Goal: Navigation & Orientation: Find specific page/section

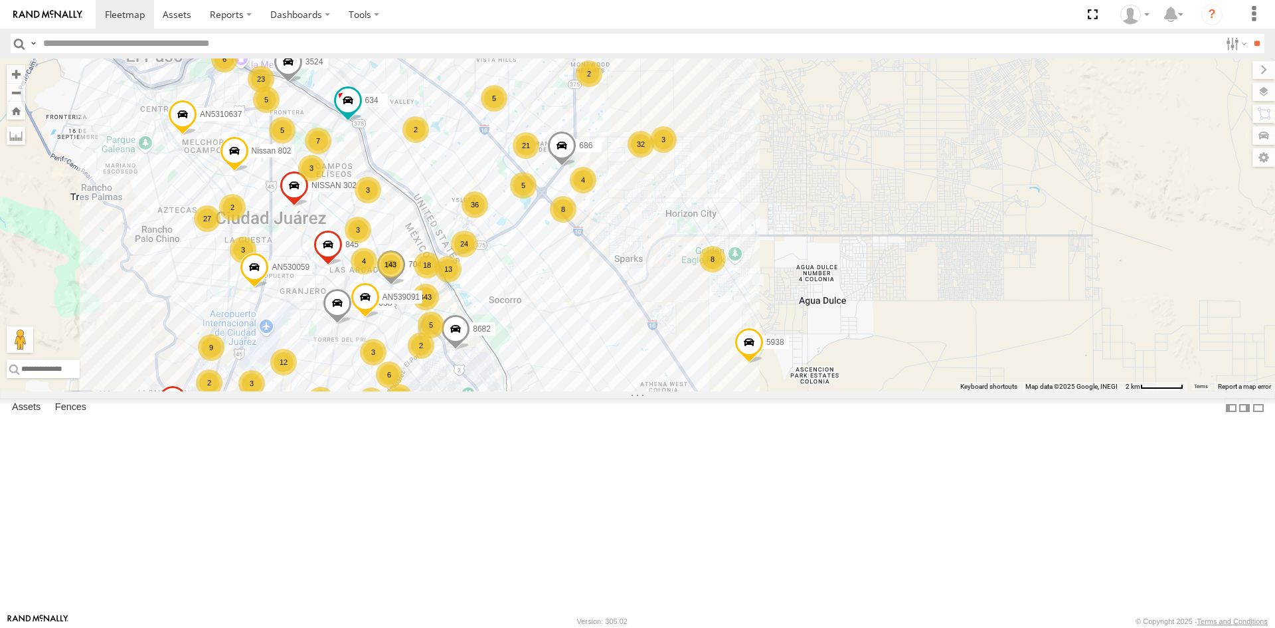
drag, startPoint x: 476, startPoint y: 367, endPoint x: 598, endPoint y: 229, distance: 184.0
click at [591, 236] on div "AN535203 AN53113 015910001845018 AN57175 AN531651 015910001811580 AN533204 ZJ53…" at bounding box center [637, 224] width 1275 height 333
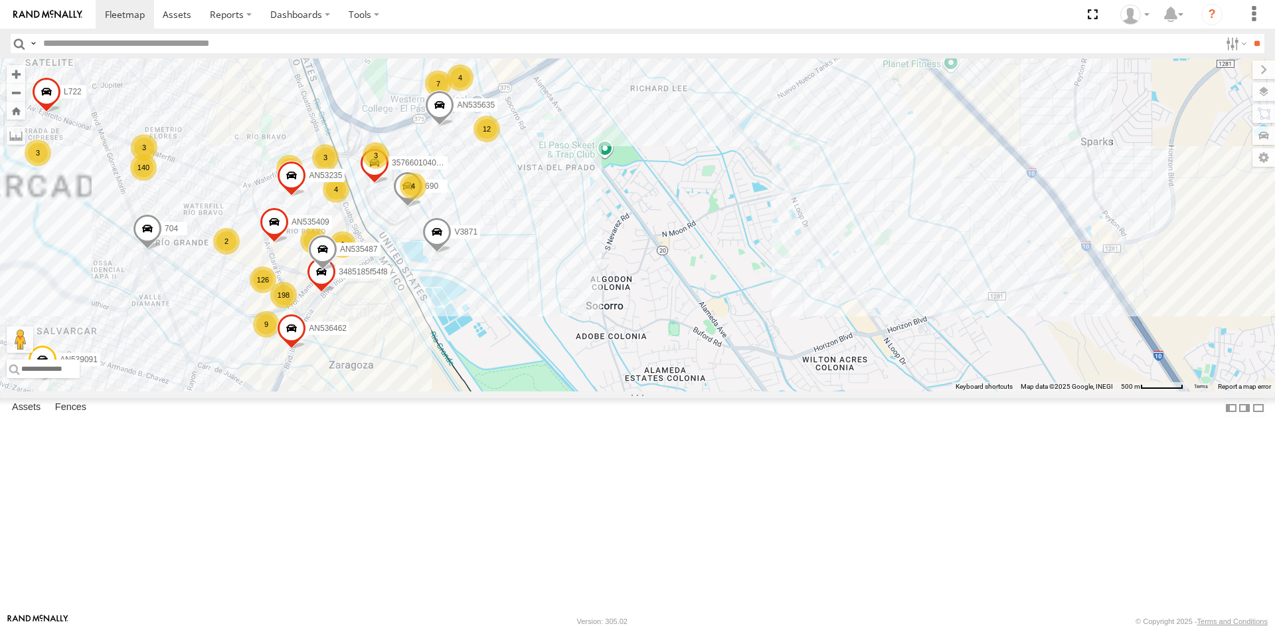
drag, startPoint x: 533, startPoint y: 342, endPoint x: 628, endPoint y: 302, distance: 102.4
click at [621, 310] on div "AN535203 AN53113 015910001845018 AN57175 AN531651 015910001811580 AN533204 ZJ53…" at bounding box center [637, 224] width 1275 height 333
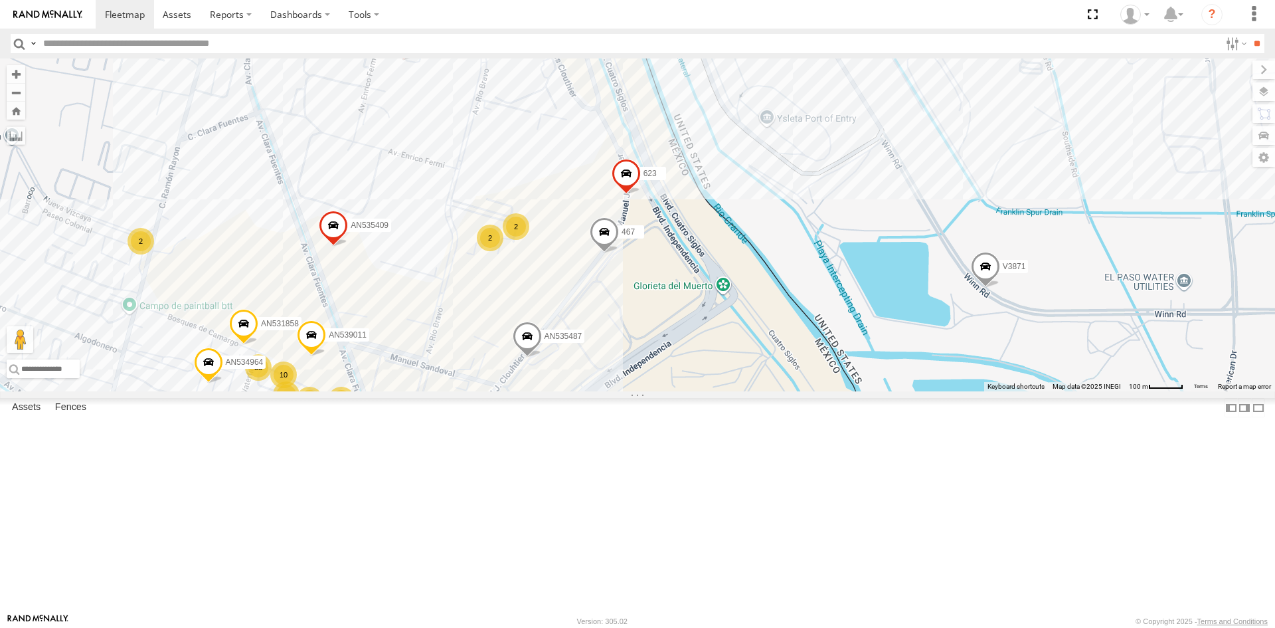
drag, startPoint x: 620, startPoint y: 253, endPoint x: 567, endPoint y: 383, distance: 140.0
click at [567, 381] on div "AN535203 AN53113 015910001845018 AN57175 AN531651 015910001811580 AN533204 ZJ53…" at bounding box center [637, 224] width 1275 height 333
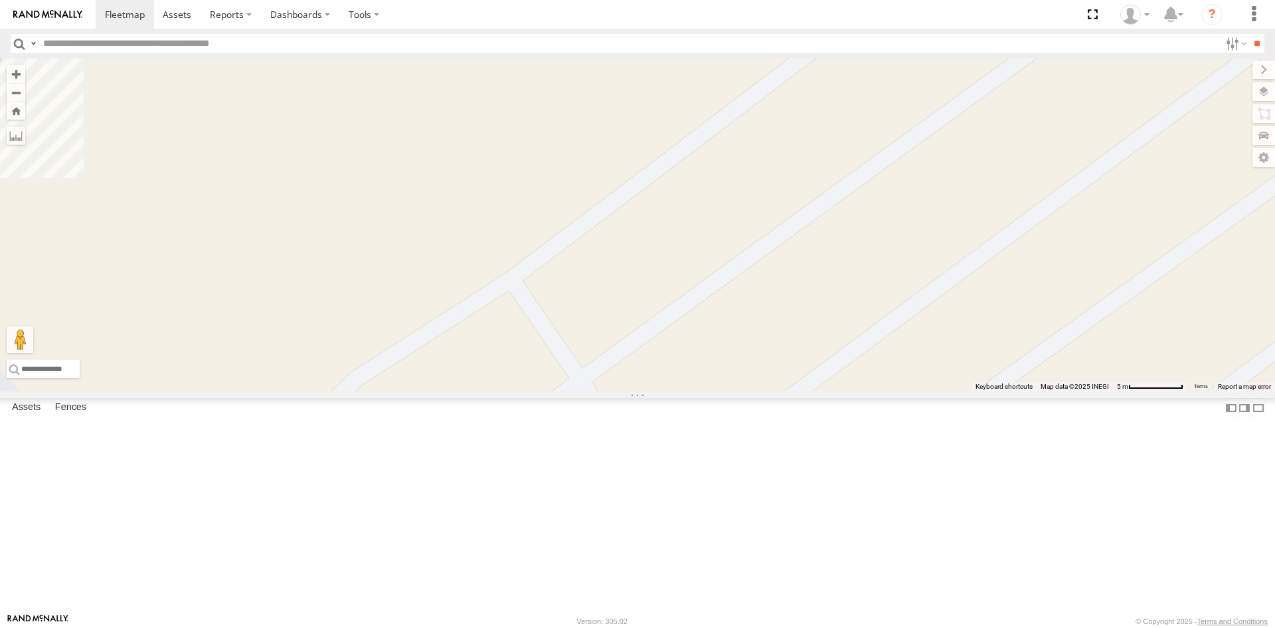
drag, startPoint x: 373, startPoint y: 265, endPoint x: 452, endPoint y: 426, distance: 179.5
click at [452, 391] on div "357660104096649 560 AN535635 AN536462 L722 AN535409 623 3736 357660104093729 AN…" at bounding box center [637, 224] width 1275 height 333
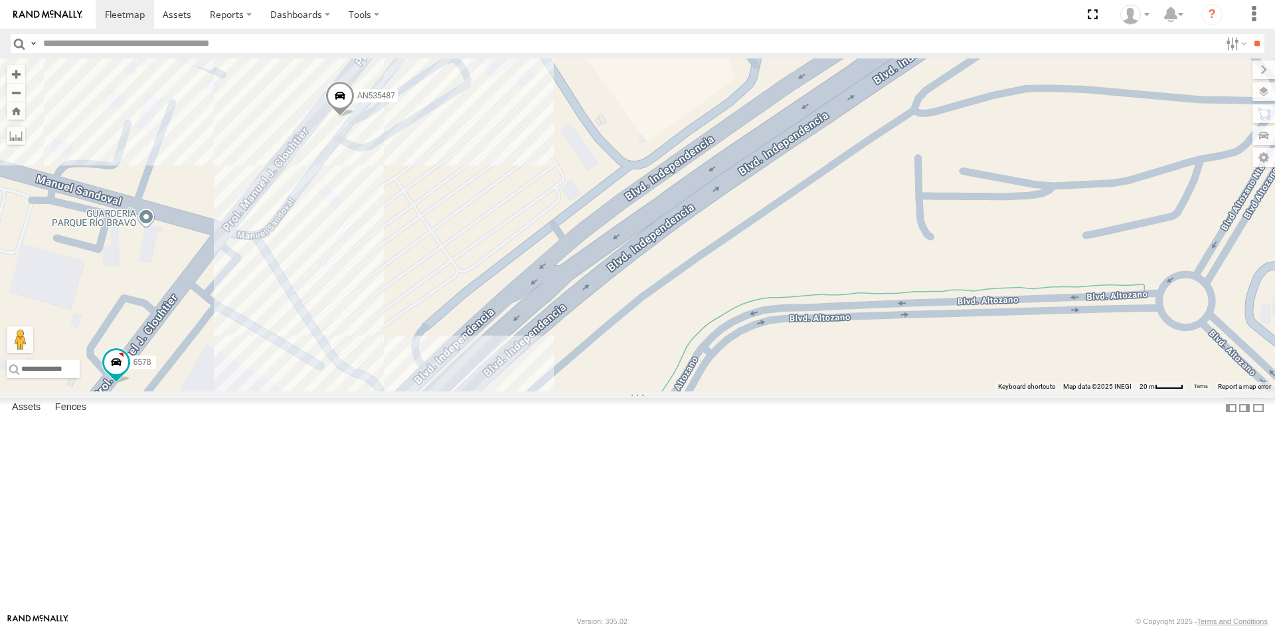
drag, startPoint x: 485, startPoint y: 259, endPoint x: 373, endPoint y: 362, distance: 151.8
click at [499, 364] on div "357660104096649 560 AN535635 AN536462 L722 AN535409 623 3736 357660104093729 AN…" at bounding box center [637, 224] width 1275 height 333
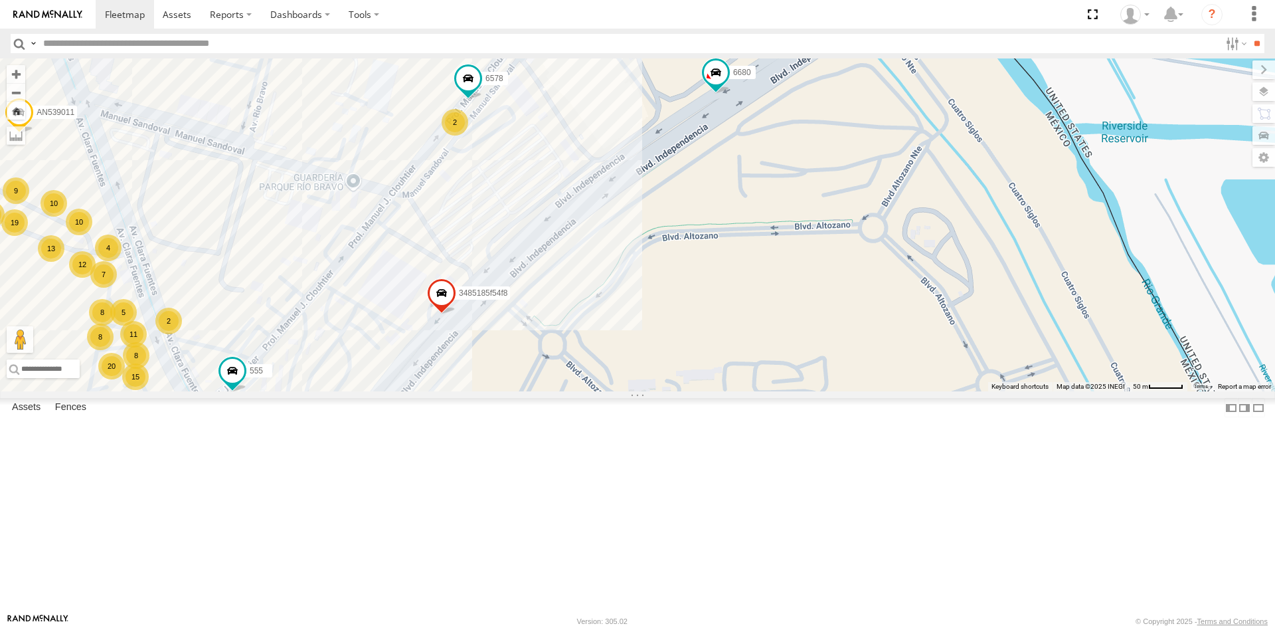
drag, startPoint x: 588, startPoint y: 264, endPoint x: 541, endPoint y: 421, distance: 163.7
click at [541, 391] on div "626 3485185f54f8 11 7 8 81 19 8 15 20 6 8 F2775 12 4 10 9 2 8 13 3 10 5 6578 AN…" at bounding box center [637, 224] width 1275 height 333
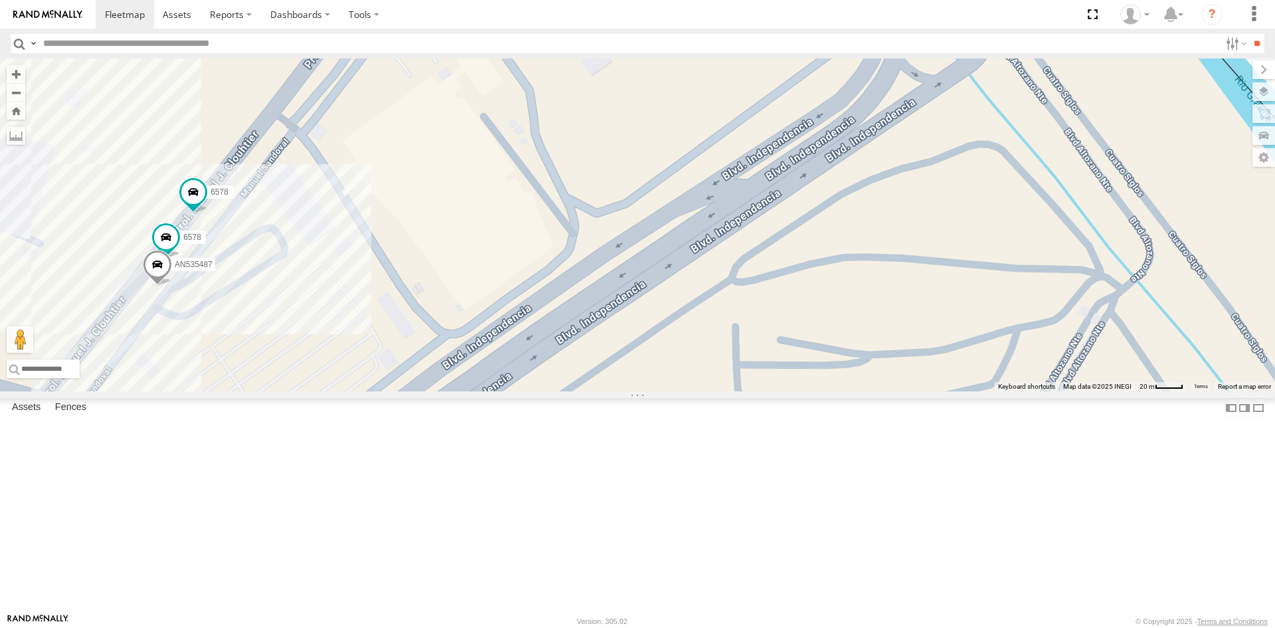
drag, startPoint x: 359, startPoint y: 367, endPoint x: 451, endPoint y: 360, distance: 91.9
click at [451, 360] on div "626 3485185f54f8 AN539011 555 6680 AN532390 AN534964 AN536462 AN531858 AN535409…" at bounding box center [637, 224] width 1275 height 333
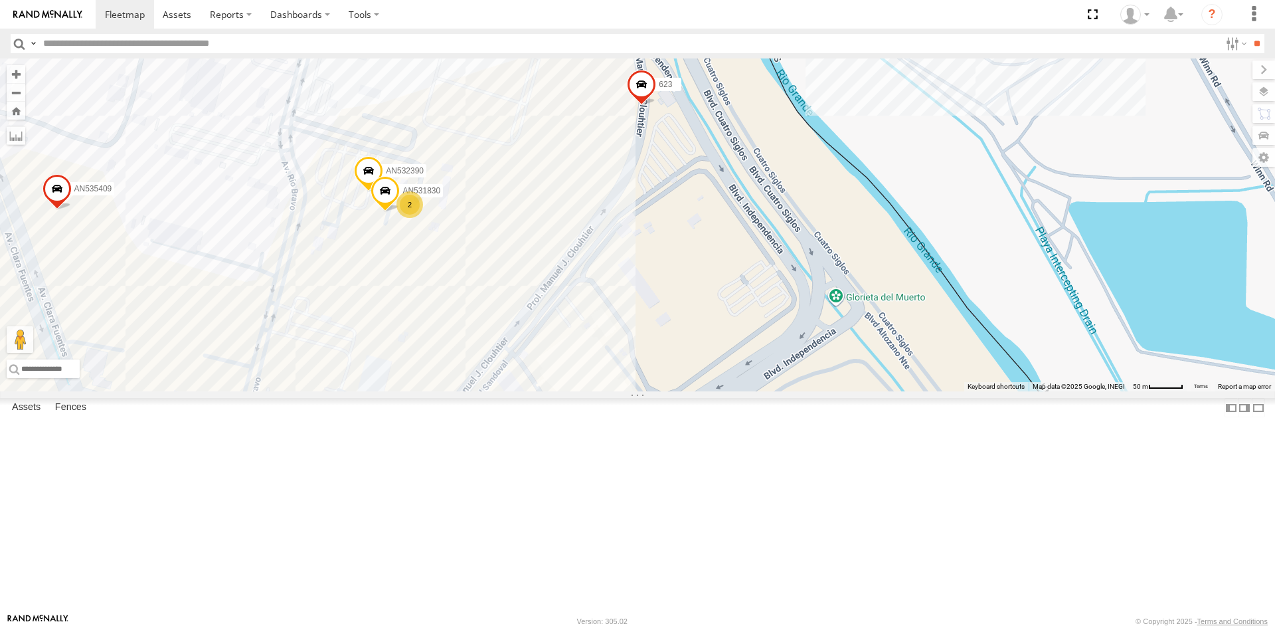
drag, startPoint x: 591, startPoint y: 307, endPoint x: 625, endPoint y: 503, distance: 198.9
click at [625, 391] on div "AN532390 AN539011 AN535409 AN531830 623 2577 11 10 9 4 8 2 2" at bounding box center [637, 224] width 1275 height 333
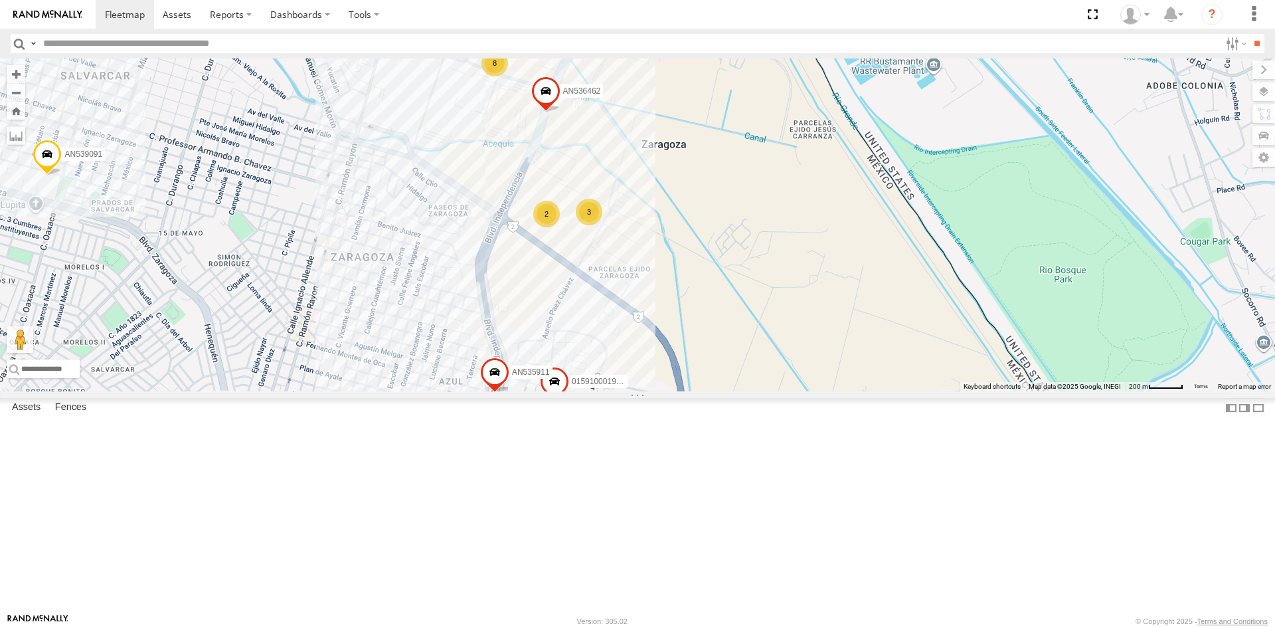
drag, startPoint x: 540, startPoint y: 131, endPoint x: 663, endPoint y: 157, distance: 125.7
click at [510, 292] on div "AN535203 AN53113 015910001845018 AN57175 AN531651 015910001811580 AN533204 ZJ53…" at bounding box center [637, 224] width 1275 height 333
drag, startPoint x: 664, startPoint y: 155, endPoint x: 599, endPoint y: 302, distance: 161.2
click at [599, 302] on div "AN535203 AN53113 015910001845018 AN57175 AN531651 015910001811580 AN533204 ZJ53…" at bounding box center [637, 224] width 1275 height 333
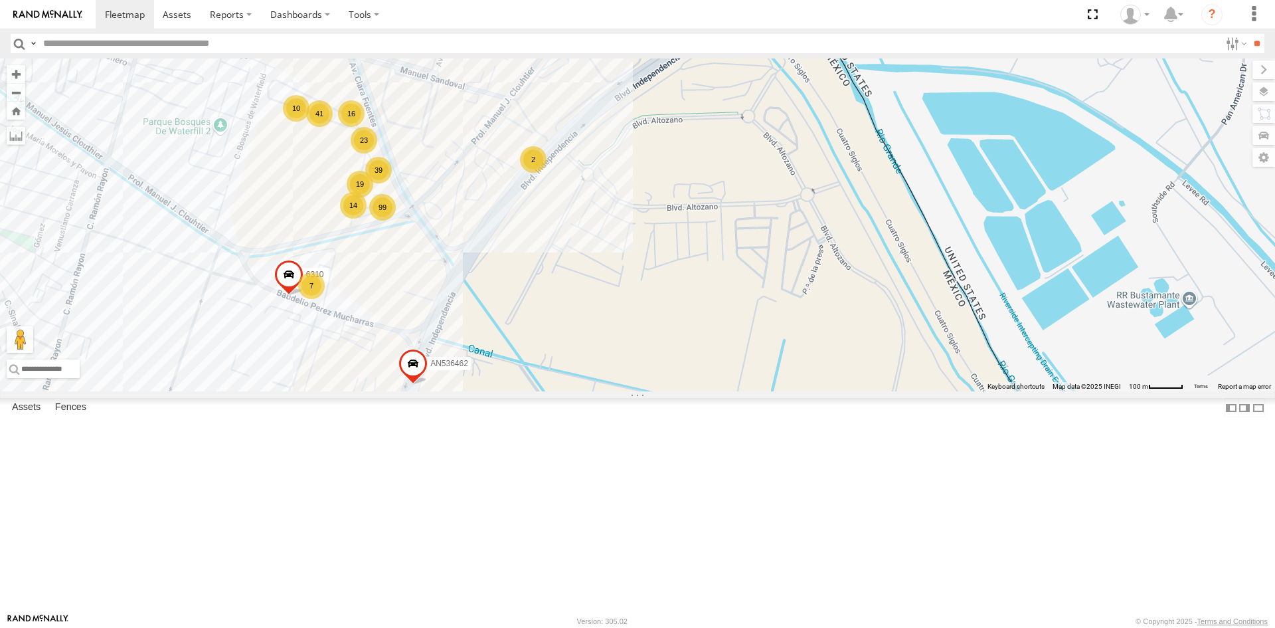
drag, startPoint x: 686, startPoint y: 298, endPoint x: 572, endPoint y: 331, distance: 119.0
click at [598, 391] on div "AN535203 AN53113 015910001845018 AN57175 AN531651 015910001811580 AN533204 ZJ53…" at bounding box center [637, 224] width 1275 height 333
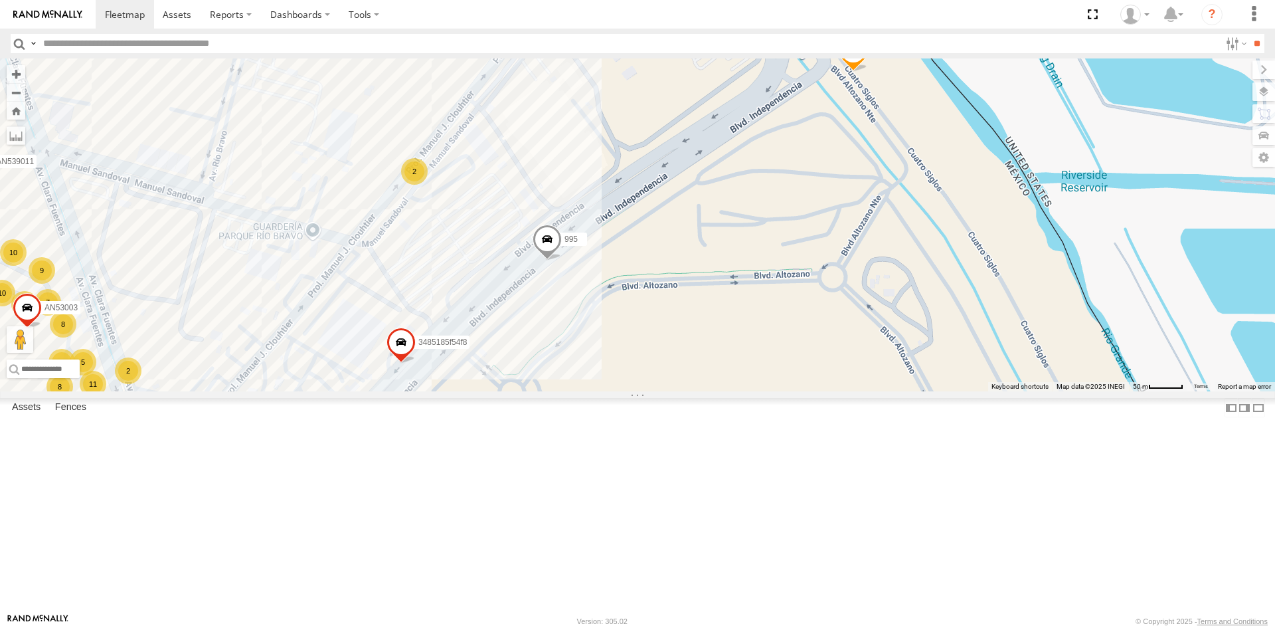
drag, startPoint x: 477, startPoint y: 173, endPoint x: 457, endPoint y: 345, distance: 173.9
click at [457, 345] on div "AN535203 AN53113 015910001845018 AN57175 AN531651 015910001811580 AN533204 ZJ53…" at bounding box center [637, 224] width 1275 height 333
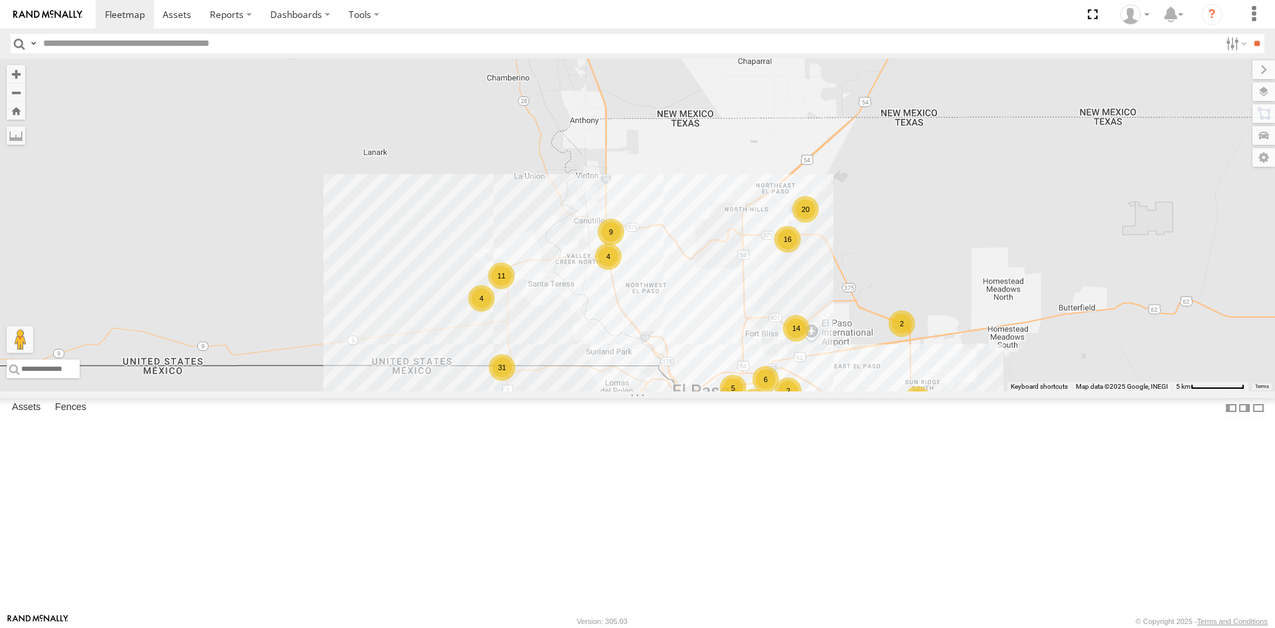
drag, startPoint x: 718, startPoint y: 440, endPoint x: 633, endPoint y: 354, distance: 121.2
click at [633, 355] on div "AN539297 AN535203 AN53113 015910001845018 AN57175 AN531651 015910001811580 AN53…" at bounding box center [637, 224] width 1275 height 333
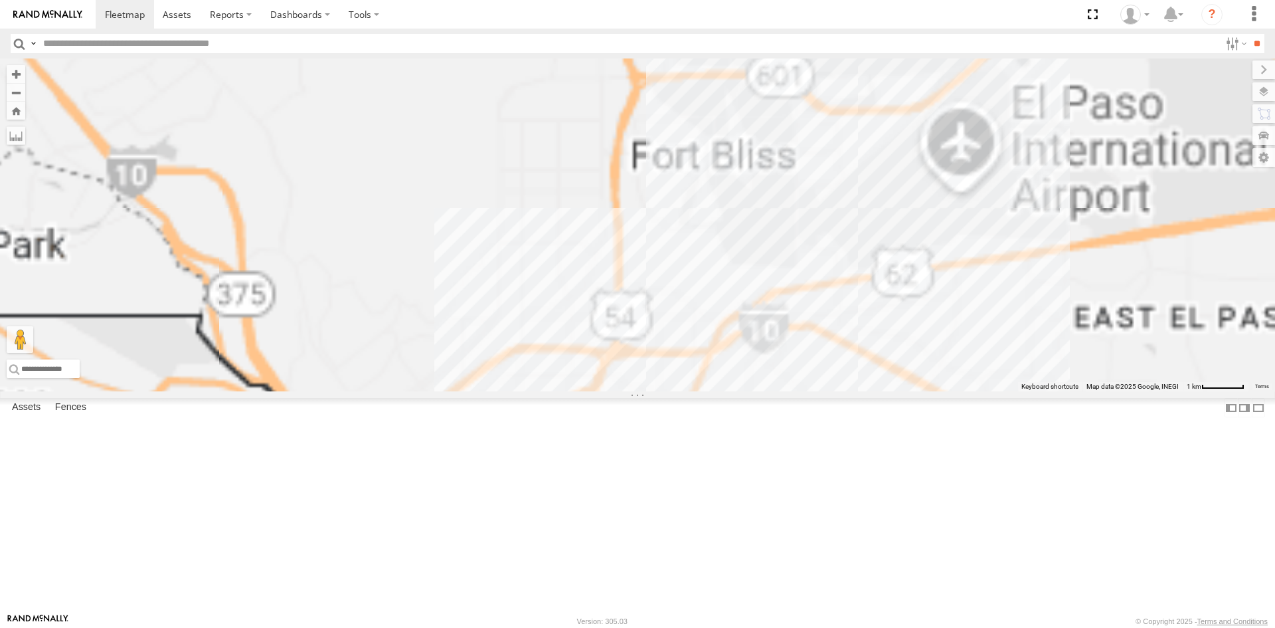
drag, startPoint x: 696, startPoint y: 462, endPoint x: 693, endPoint y: 345, distance: 117.0
click at [703, 365] on div "AN539297 AN535203 AN53113 015910001845018 AN57175 AN531651 015910001811580 AN53…" at bounding box center [637, 224] width 1275 height 333
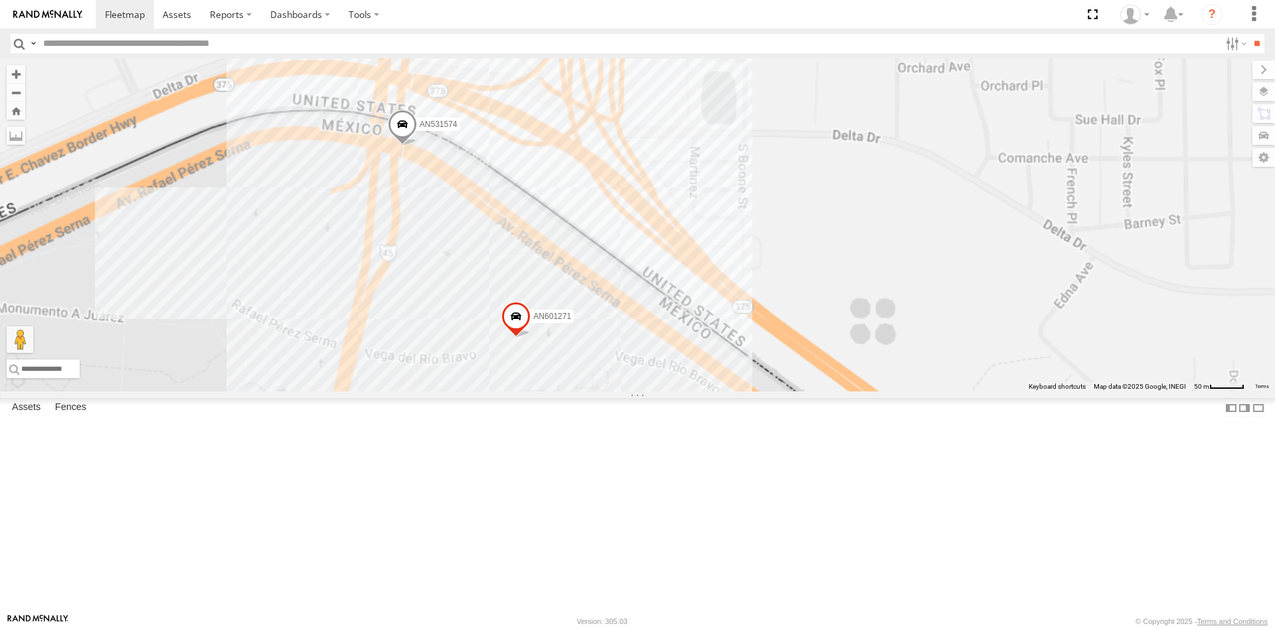
click at [694, 391] on div "AN539297 AN535203 AN53113 015910001845018 AN57175 AN531651 015910001811580 AN53…" at bounding box center [637, 224] width 1275 height 333
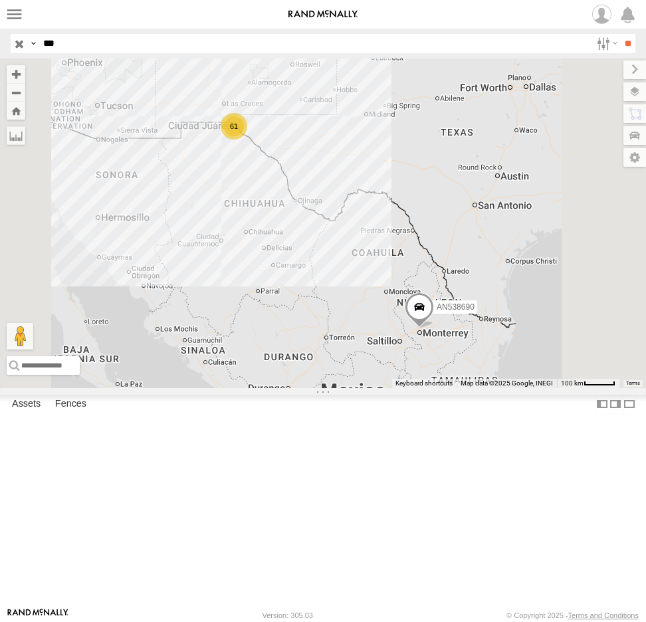
drag, startPoint x: 70, startPoint y: 49, endPoint x: 28, endPoint y: 47, distance: 42.6
click at [29, 49] on div "Search Query Asset ID Asset Label Registration Manufacturer Model VIN Job ID Dr…" at bounding box center [315, 43] width 609 height 19
type input "***"
click at [620, 34] on input "**" at bounding box center [627, 43] width 15 height 19
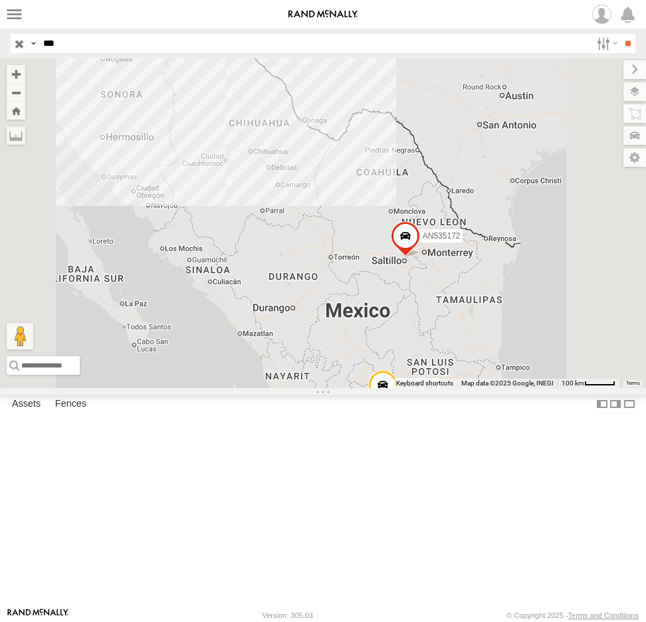
click at [0, 0] on div "ETHICON" at bounding box center [0, 0] width 0 height 0
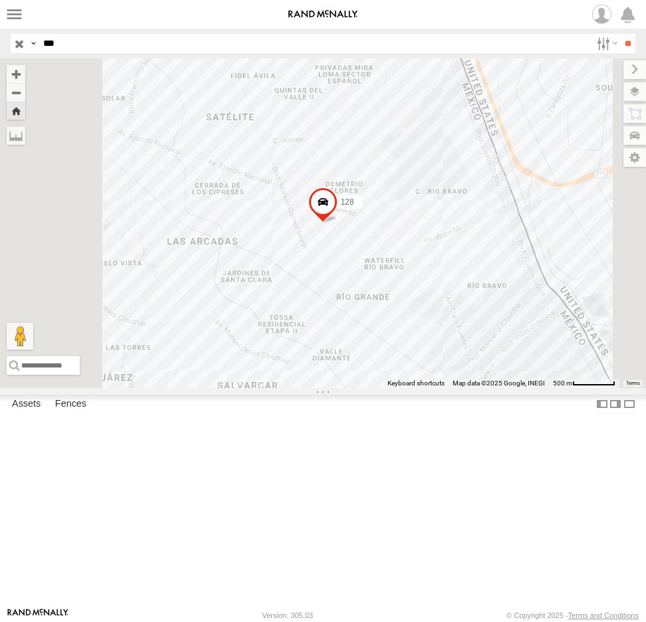
click at [288, 14] on img at bounding box center [322, 14] width 69 height 9
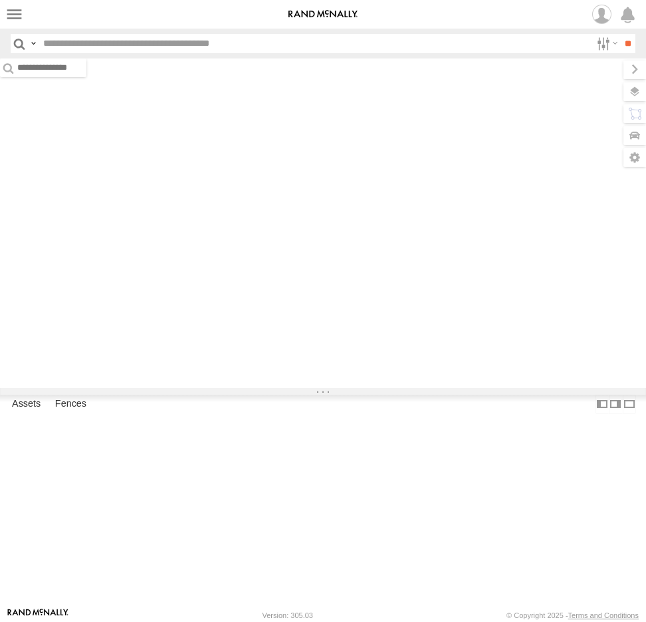
type input "***"
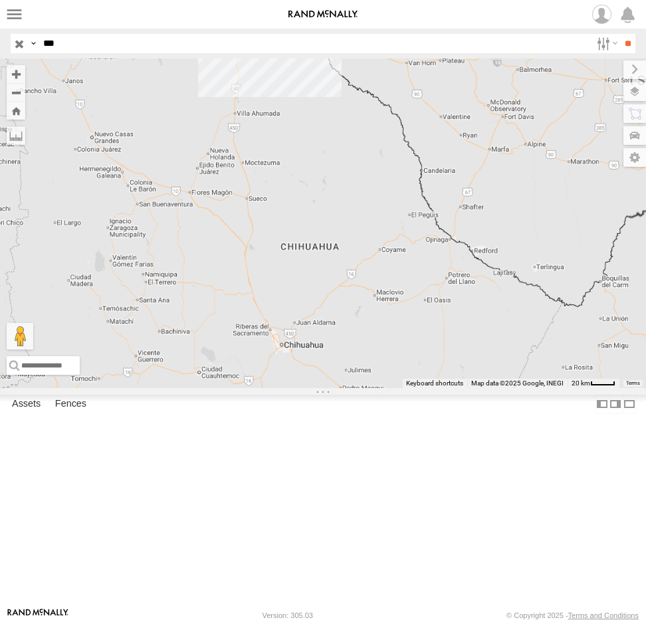
drag, startPoint x: 240, startPoint y: 169, endPoint x: 235, endPoint y: 251, distance: 81.8
click at [235, 251] on div "AN537184 AN535172" at bounding box center [323, 222] width 646 height 329
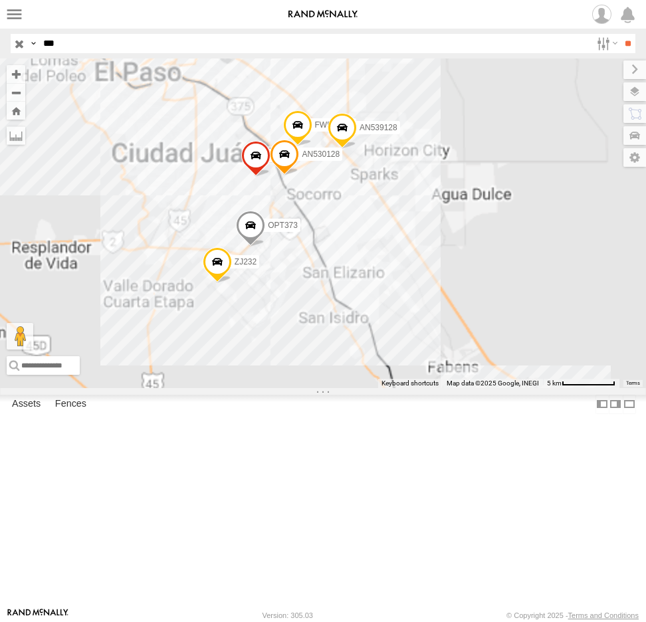
drag, startPoint x: 185, startPoint y: 181, endPoint x: 241, endPoint y: 336, distance: 164.5
click at [241, 246] on span at bounding box center [250, 229] width 29 height 36
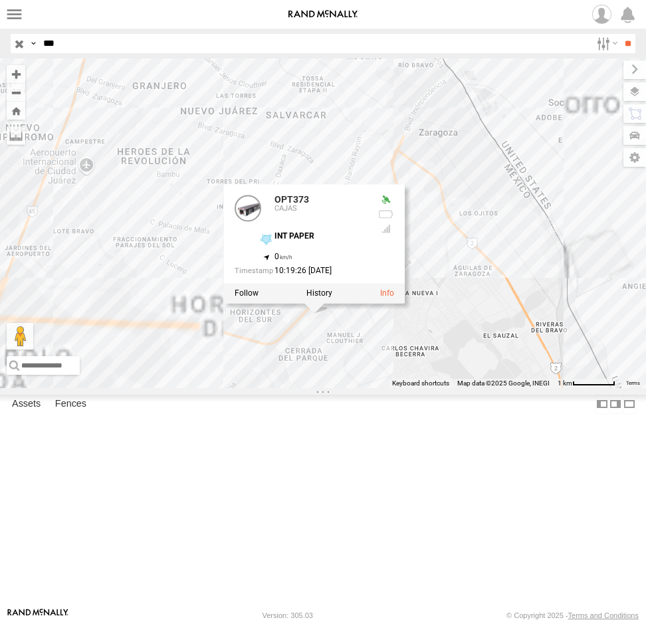
click at [566, 345] on div "AN537184 AN535172 AN539128 ZJ232 AN530128 OPT373 FW531310 128 OPT373 CAJAS INT …" at bounding box center [323, 222] width 646 height 329
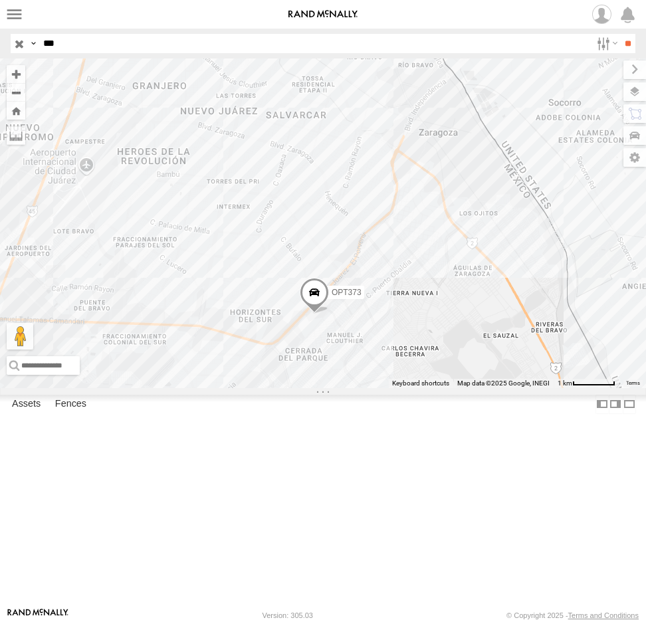
click at [19, 42] on input "button" at bounding box center [19, 43] width 17 height 19
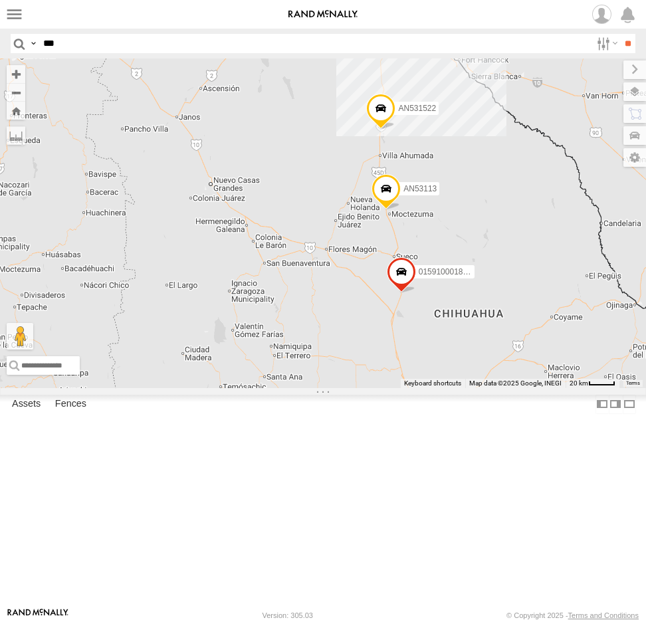
drag, startPoint x: 366, startPoint y: 202, endPoint x: 305, endPoint y: 419, distance: 225.0
click at [305, 388] on div "AN535203 AN53113 015910001845018 AN57175 AN531651 015910001811580 AN533204 ZJ53…" at bounding box center [323, 222] width 646 height 329
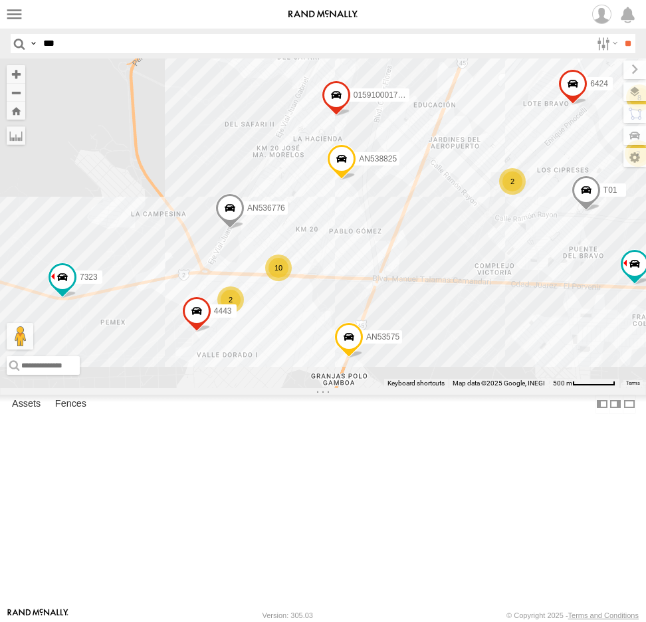
drag, startPoint x: 332, startPoint y: 360, endPoint x: 296, endPoint y: 550, distance: 193.5
click at [296, 388] on div "AN535203 AN53113 015910001845018 AN57175 AN531651 015910001811580 AN533204 ZJ53…" at bounding box center [323, 222] width 646 height 329
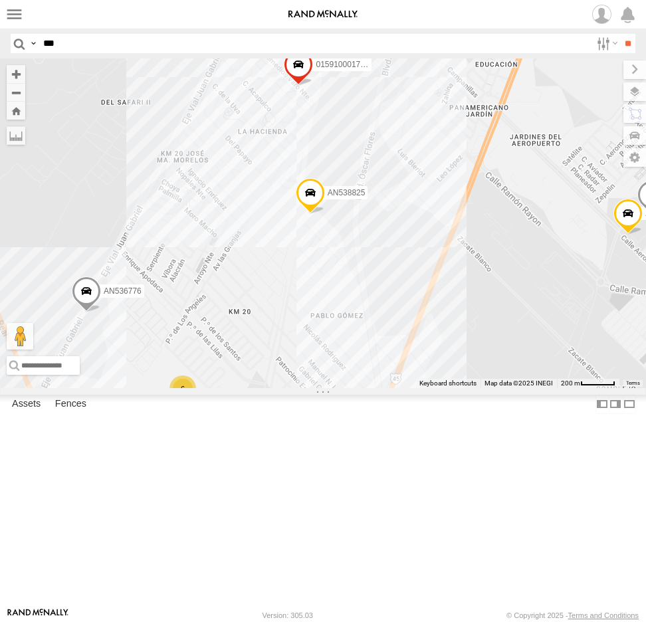
drag, startPoint x: 421, startPoint y: 497, endPoint x: 11, endPoint y: 510, distance: 410.1
click at [11, 388] on div "AN535203 AN53113 015910001845018 AN57175 AN531651 015910001811580 AN533204 ZJ53…" at bounding box center [323, 222] width 646 height 329
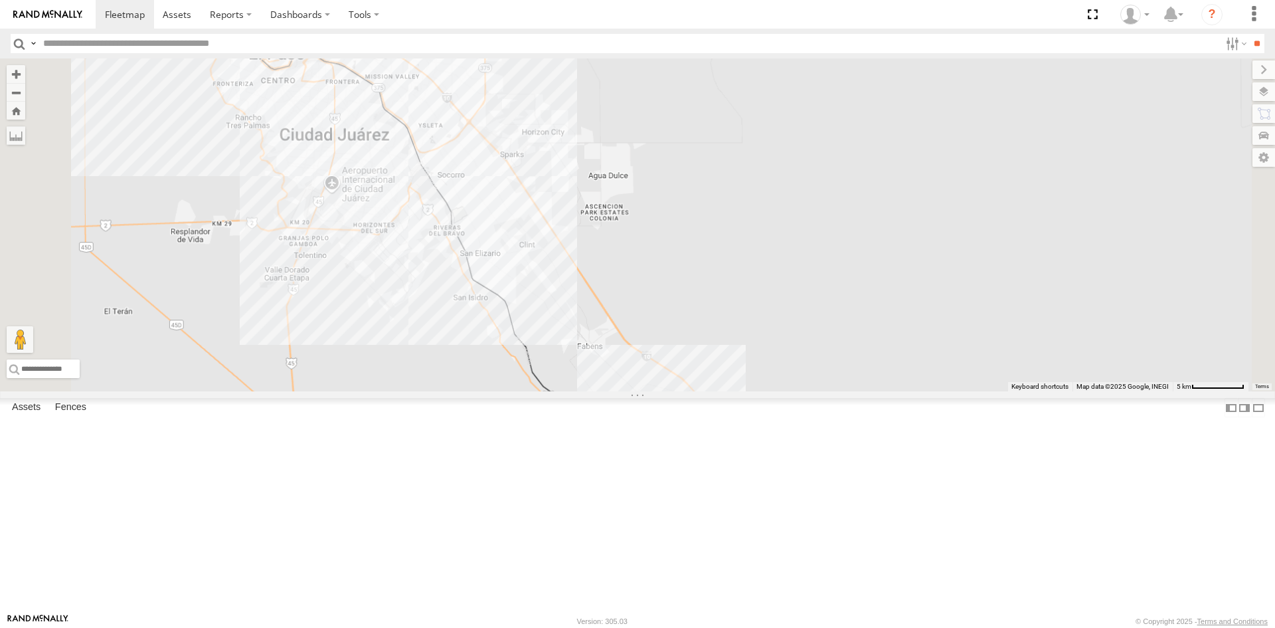
drag, startPoint x: 553, startPoint y: 324, endPoint x: 711, endPoint y: 261, distance: 170.2
click at [708, 265] on div "015910001811580 F2771 AN531522" at bounding box center [637, 224] width 1275 height 333
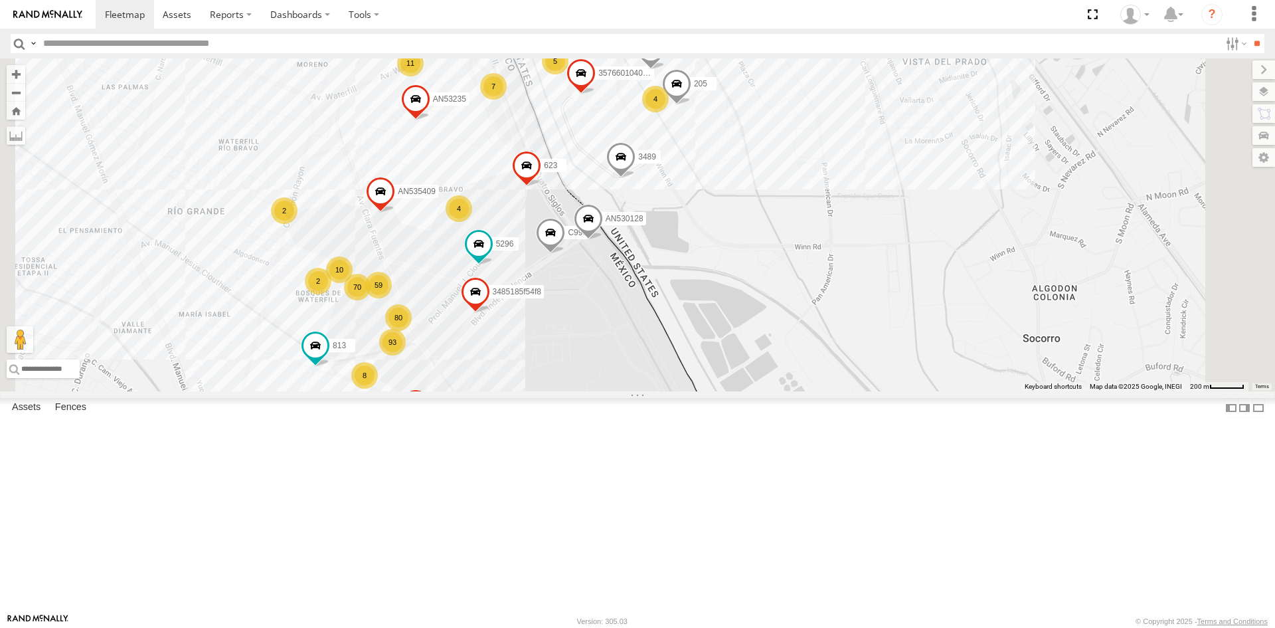
drag, startPoint x: 718, startPoint y: 268, endPoint x: 725, endPoint y: 274, distance: 9.4
click at [567, 172] on label "623" at bounding box center [549, 165] width 33 height 13
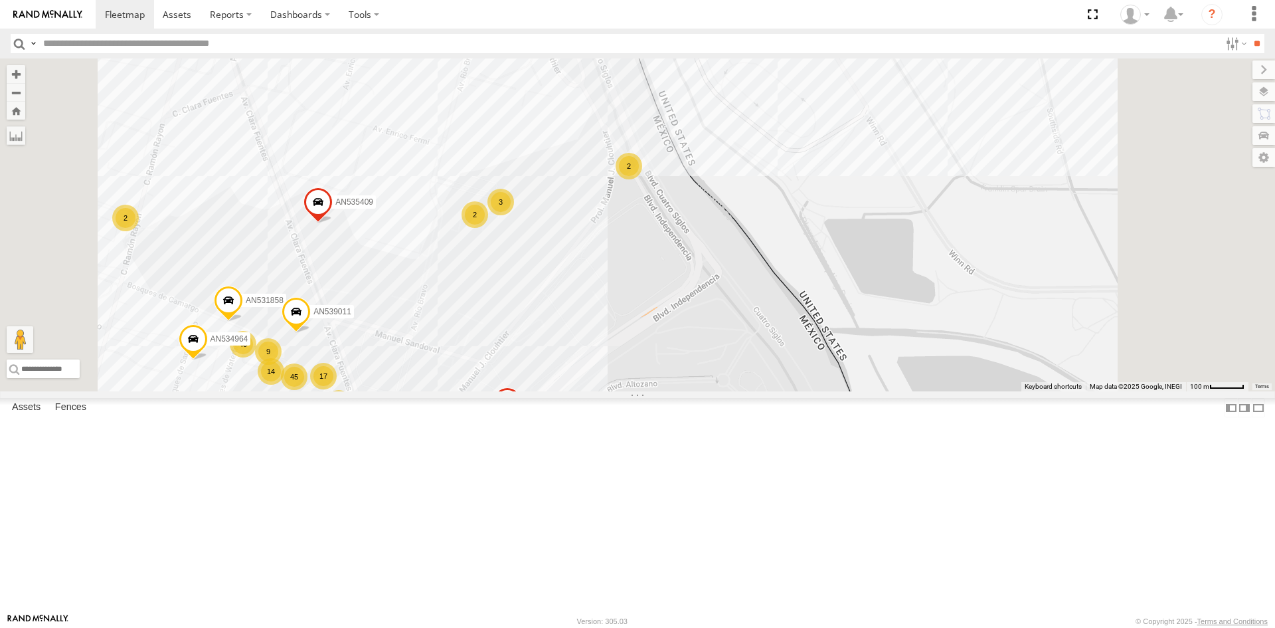
drag, startPoint x: 886, startPoint y: 240, endPoint x: 843, endPoint y: 347, distance: 115.7
click at [843, 347] on div "3485185f54f8 50 22 14 104 45 40 9 7 2 7 3 AN534964 17 2 AN539011 AN531858 AN535…" at bounding box center [637, 224] width 1275 height 333
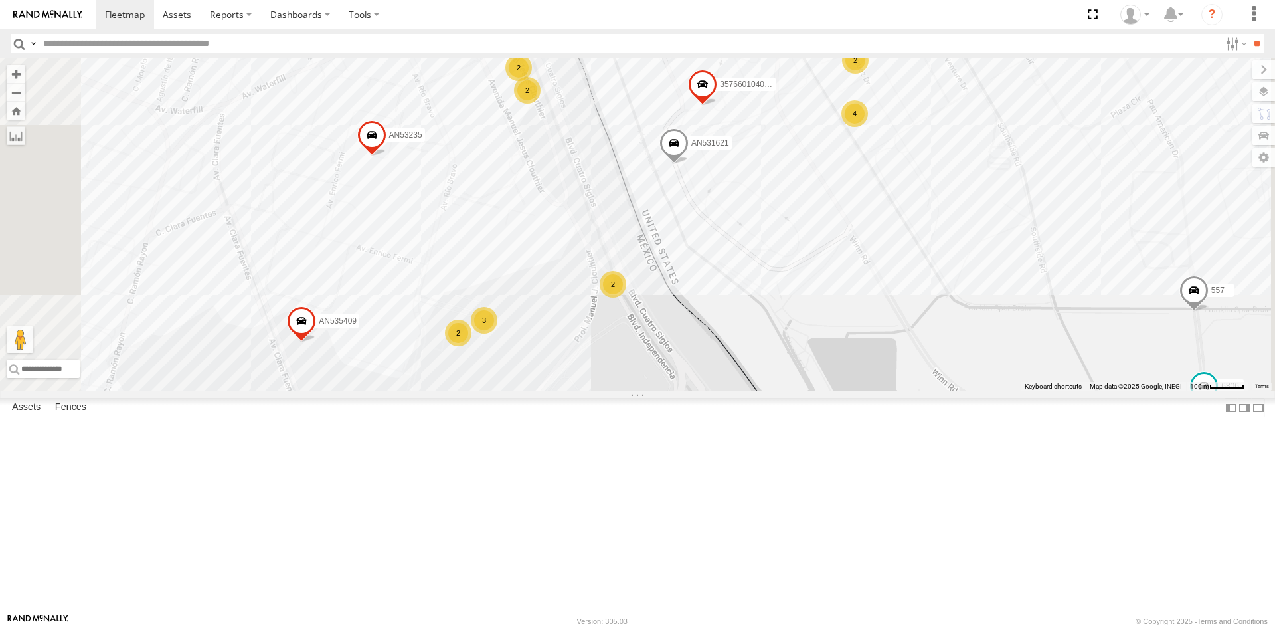
drag, startPoint x: 852, startPoint y: 316, endPoint x: 853, endPoint y: 365, distance: 49.8
click at [853, 365] on div "3485185f54f8 AN535409 AN537086 AN53235 AN531621 357660104096649 2586 3524 177 6…" at bounding box center [637, 224] width 1275 height 333
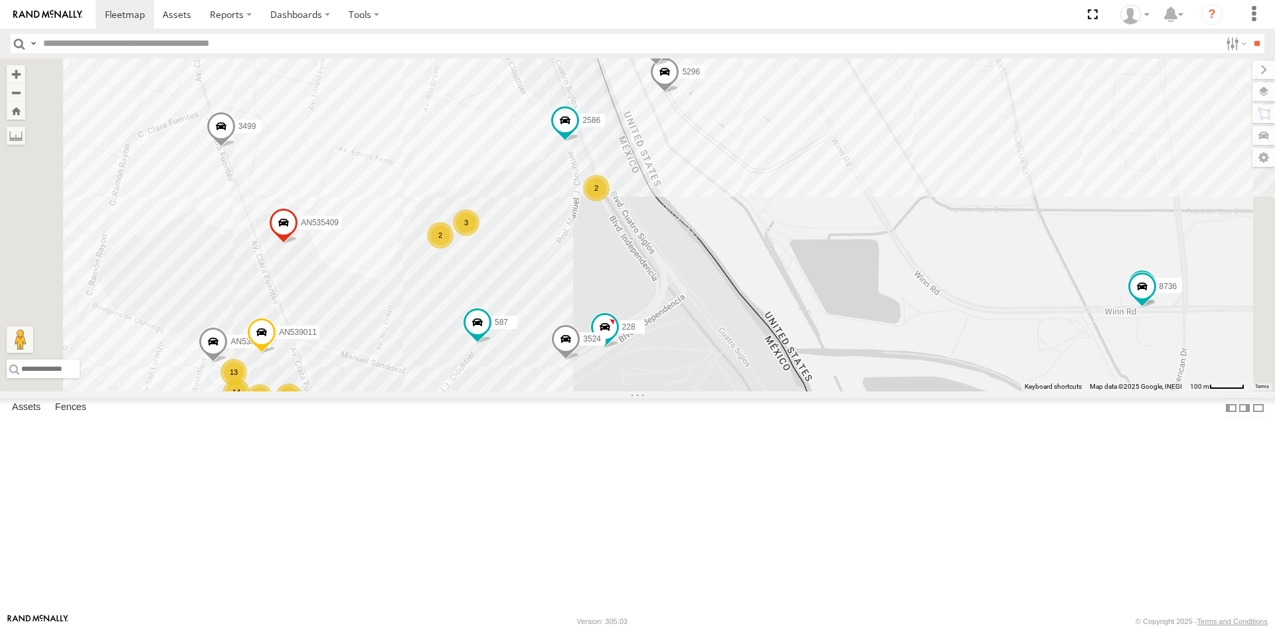
drag, startPoint x: 758, startPoint y: 317, endPoint x: 818, endPoint y: 325, distance: 60.3
click at [818, 325] on div "AN535203 AN53113 015910001845018 AN57175 AN531651 015910001811580 AN533204 ZJ53…" at bounding box center [637, 224] width 1275 height 333
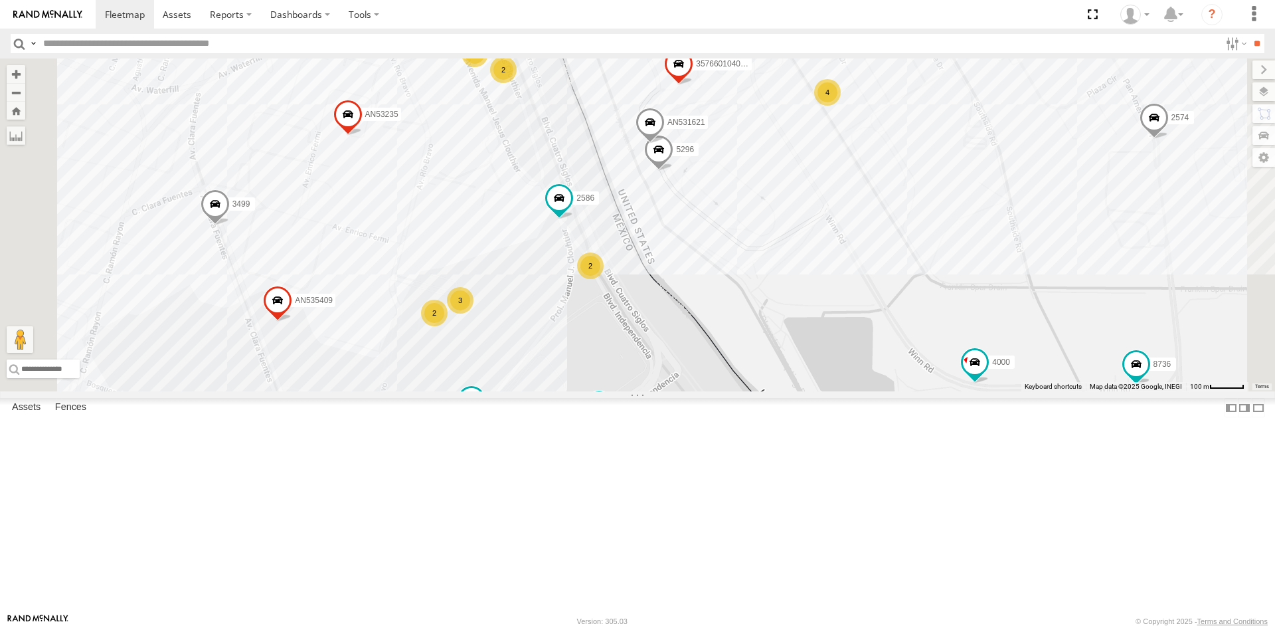
drag, startPoint x: 782, startPoint y: 339, endPoint x: 776, endPoint y: 447, distance: 107.8
click at [776, 391] on div "AN535203 AN53113 015910001845018 AN57175 AN531651 015910001811580 AN533204 ZJ53…" at bounding box center [637, 224] width 1275 height 333
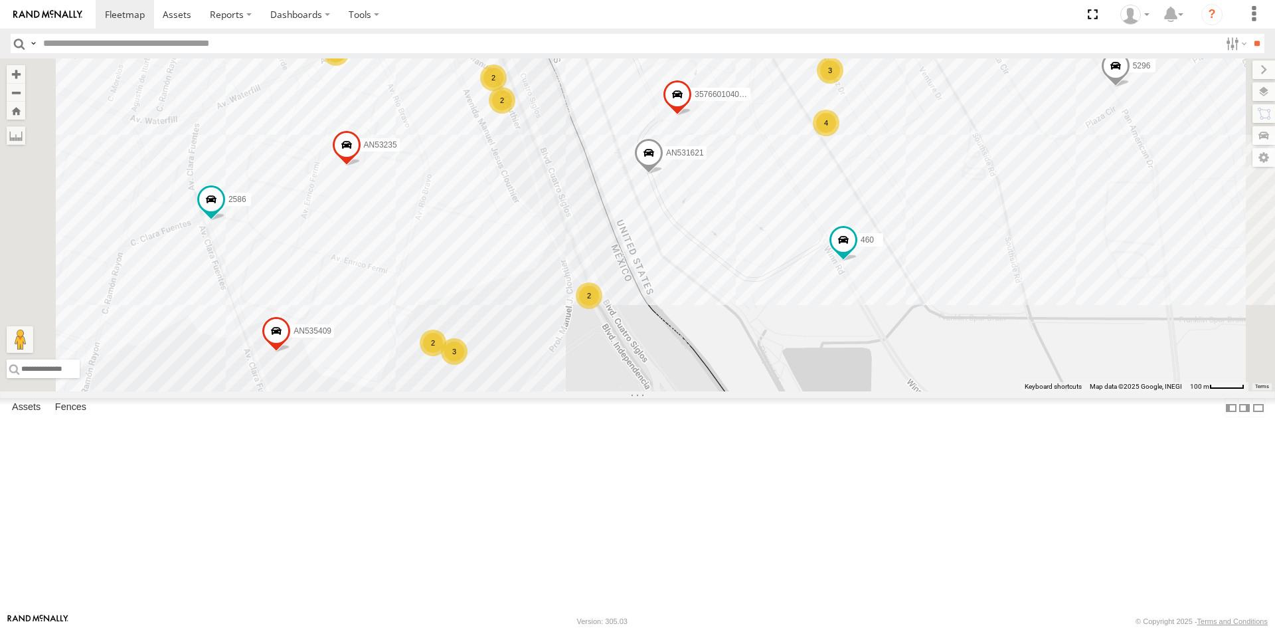
drag, startPoint x: 693, startPoint y: 493, endPoint x: 690, endPoint y: 446, distance: 46.6
click at [694, 391] on div "228 357660104096649 4000 587 2586 AN539011 AN531858 3524 AN535409 5296 460 AN53…" at bounding box center [637, 224] width 1275 height 333
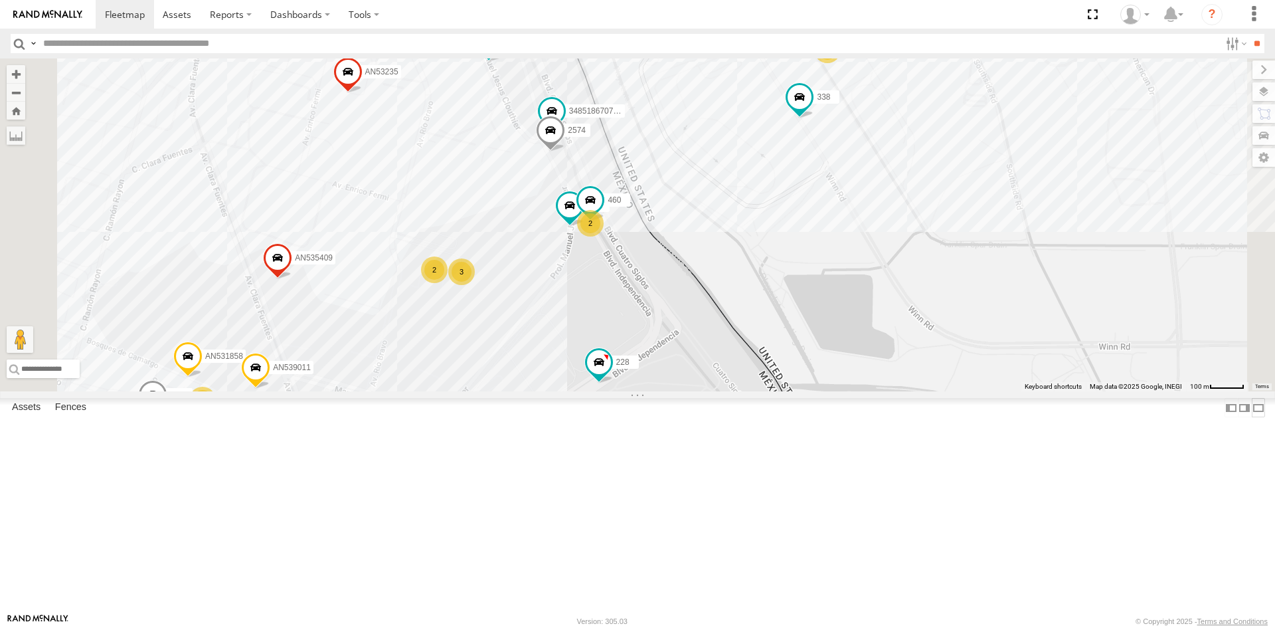
click at [1252, 417] on label at bounding box center [1258, 407] width 13 height 19
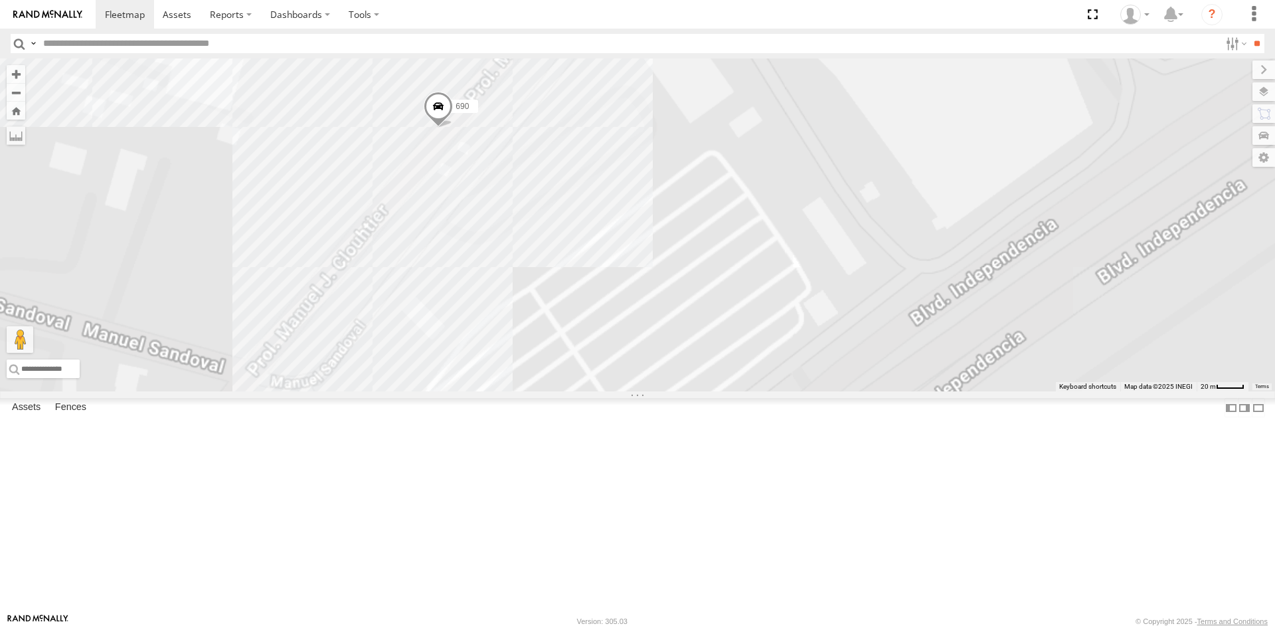
drag, startPoint x: 561, startPoint y: 272, endPoint x: 470, endPoint y: 397, distance: 154.5
click at [470, 391] on div "690" at bounding box center [637, 224] width 1275 height 333
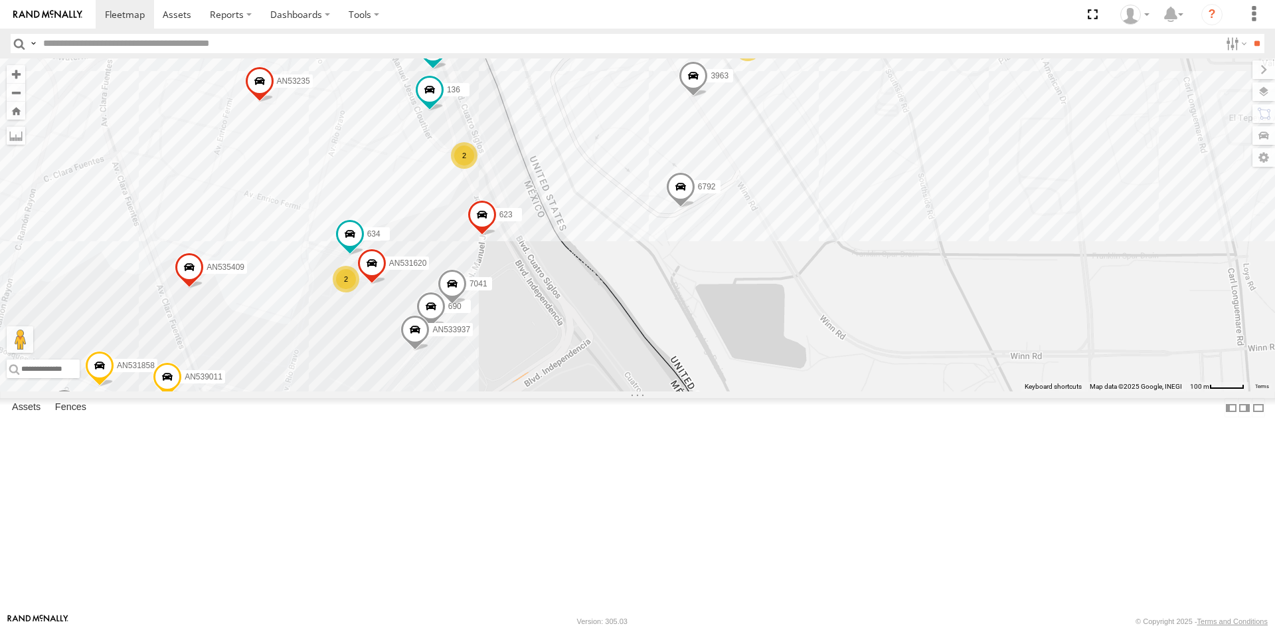
drag, startPoint x: 431, startPoint y: 410, endPoint x: 438, endPoint y: 376, distance: 34.7
click at [438, 378] on div "AN539297 AN57175 AN531651 015910001811580 AN530017 F2771 AN531522 845 AN5310637…" at bounding box center [637, 224] width 1275 height 333
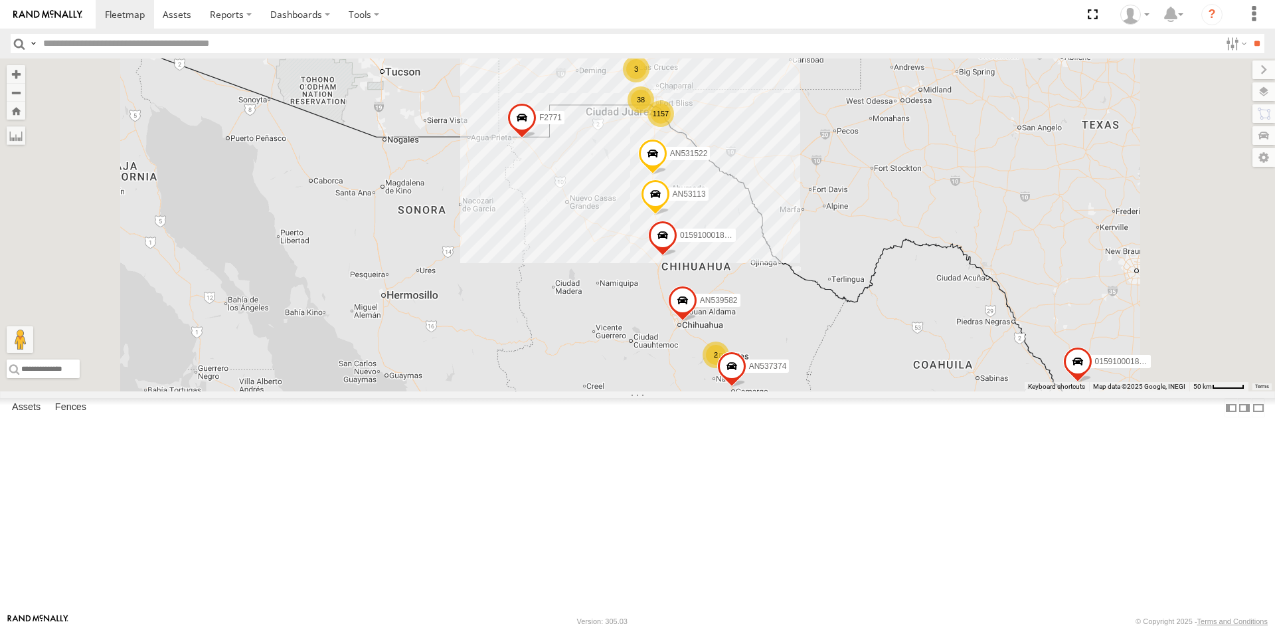
drag, startPoint x: 798, startPoint y: 209, endPoint x: 708, endPoint y: 305, distance: 131.6
click at [699, 303] on div "AN53113 015910001845018 AN537374 015910001811580 F2771 AN531522 AN539582 AN5354…" at bounding box center [637, 224] width 1275 height 333
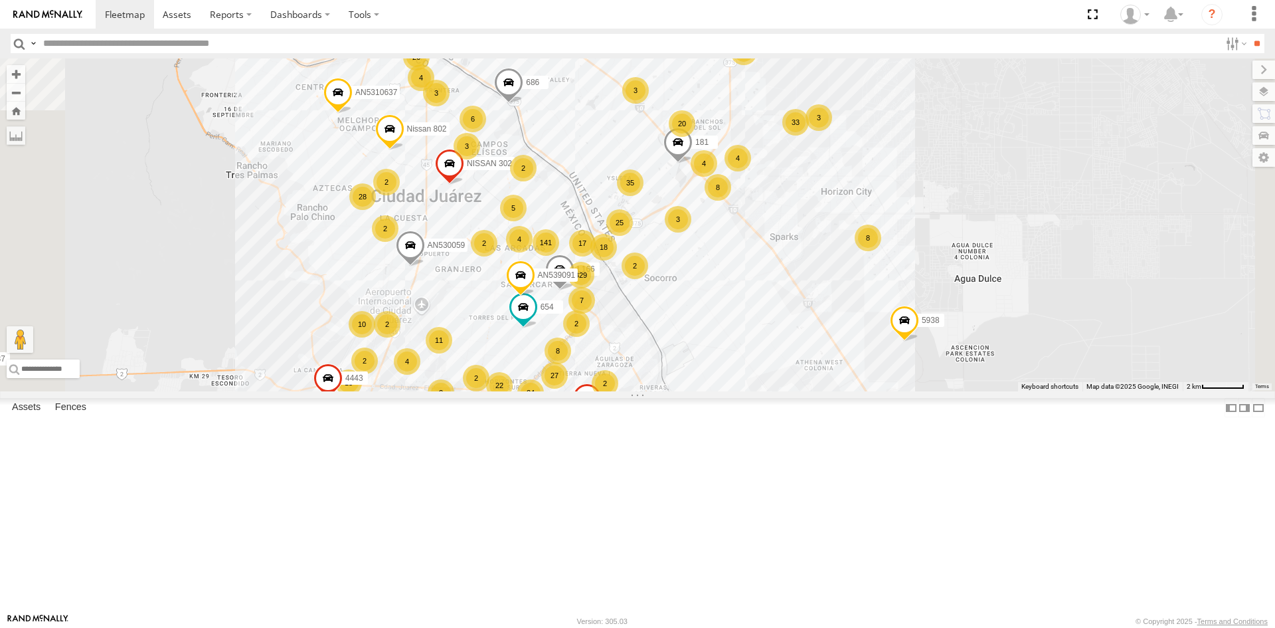
drag, startPoint x: 624, startPoint y: 284, endPoint x: 656, endPoint y: 365, distance: 86.2
click at [464, 185] on span at bounding box center [449, 167] width 29 height 36
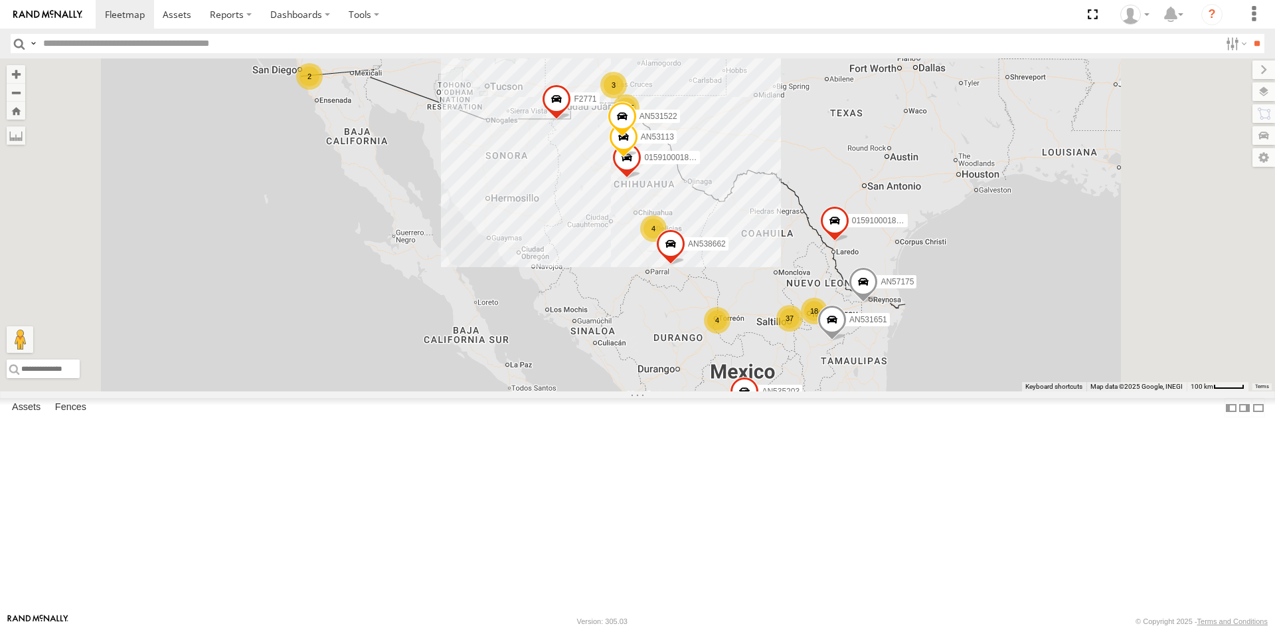
drag, startPoint x: 757, startPoint y: 272, endPoint x: 678, endPoint y: 365, distance: 121.6
click at [678, 365] on div "1195 37 9 4 18 4 2 3 2 4 AN535203 AN53113 015910001845018 AN57175 AN531651 0159…" at bounding box center [637, 224] width 1275 height 333
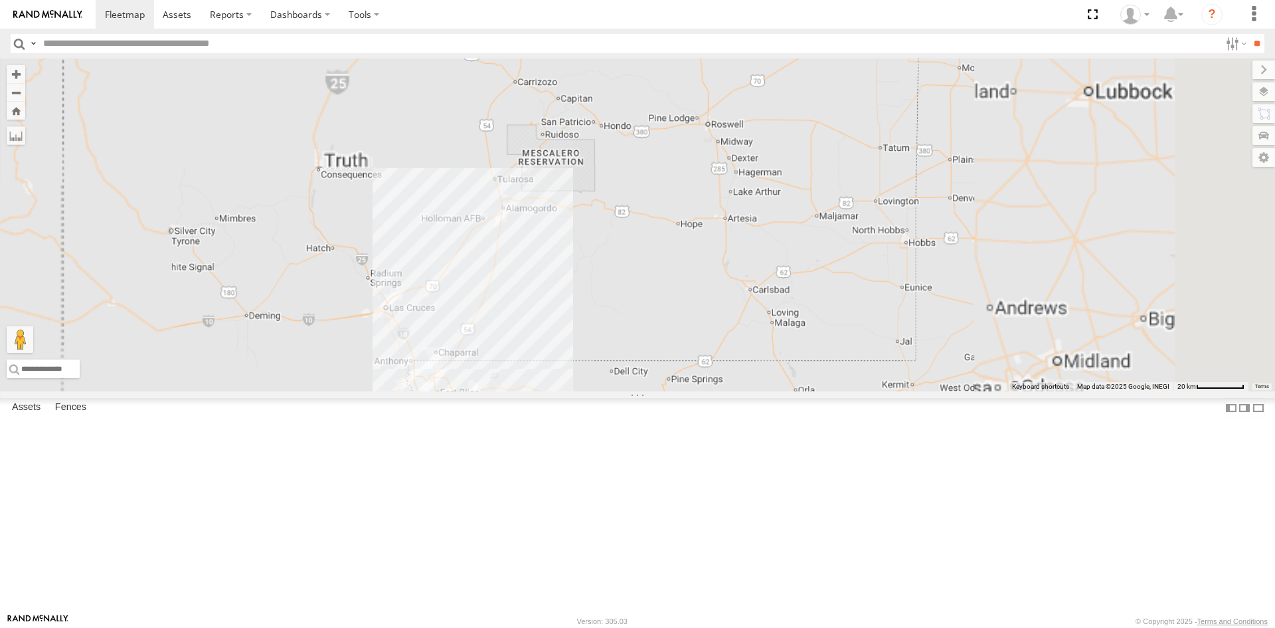
drag, startPoint x: 553, startPoint y: 350, endPoint x: 601, endPoint y: 242, distance: 118.1
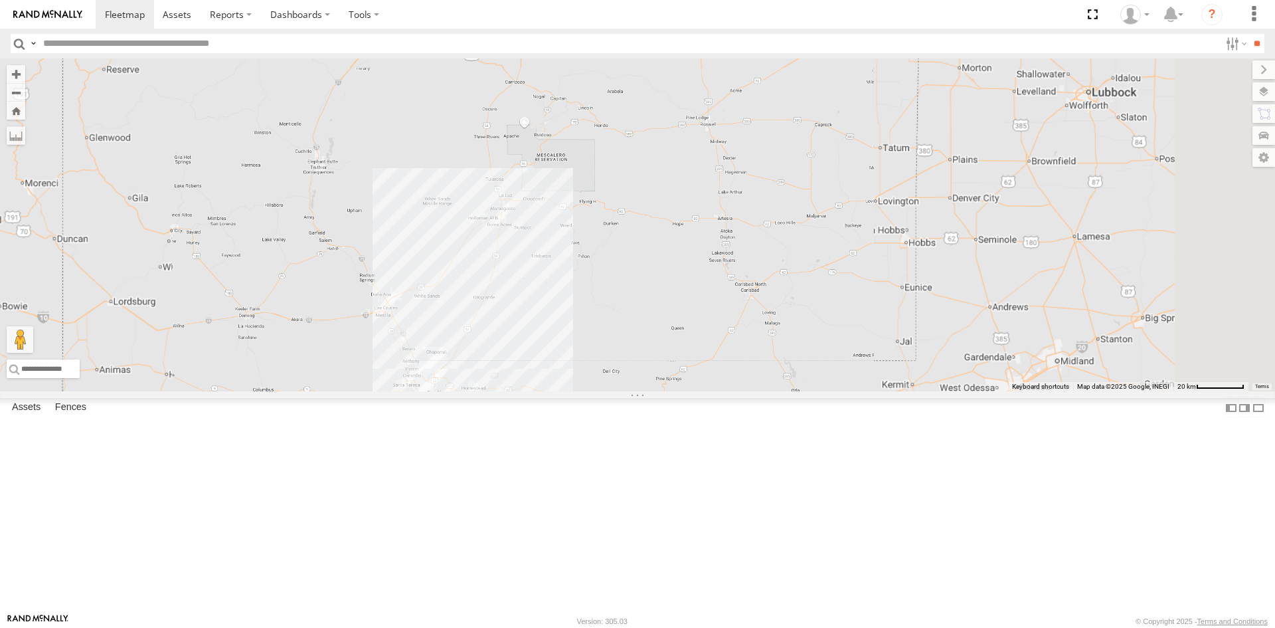
click at [601, 242] on div "AN535203 AN53113 015910001845018 AN57175 AN531651 015910001811580 AN533204 ZJ53…" at bounding box center [637, 224] width 1275 height 333
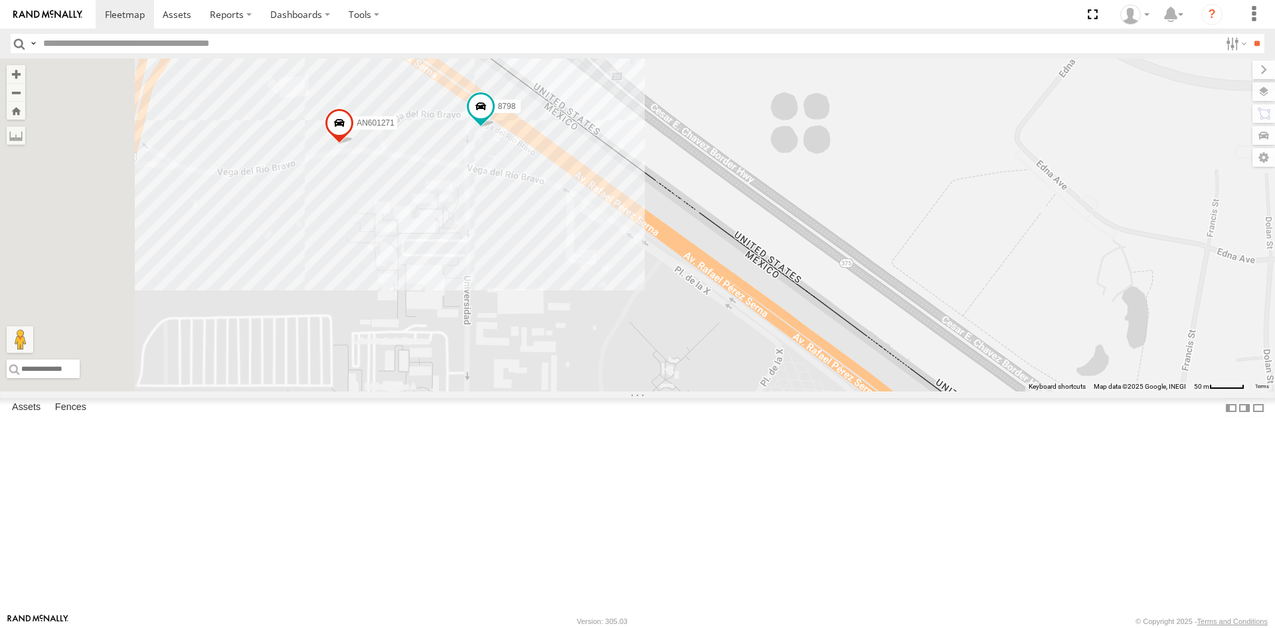
drag, startPoint x: 537, startPoint y: 329, endPoint x: 608, endPoint y: 307, distance: 74.0
click at [604, 310] on div "AN535203 AN53113 015910001845018 AN57175 AN531651 015910001811580 AN533204 ZJ53…" at bounding box center [637, 224] width 1275 height 333
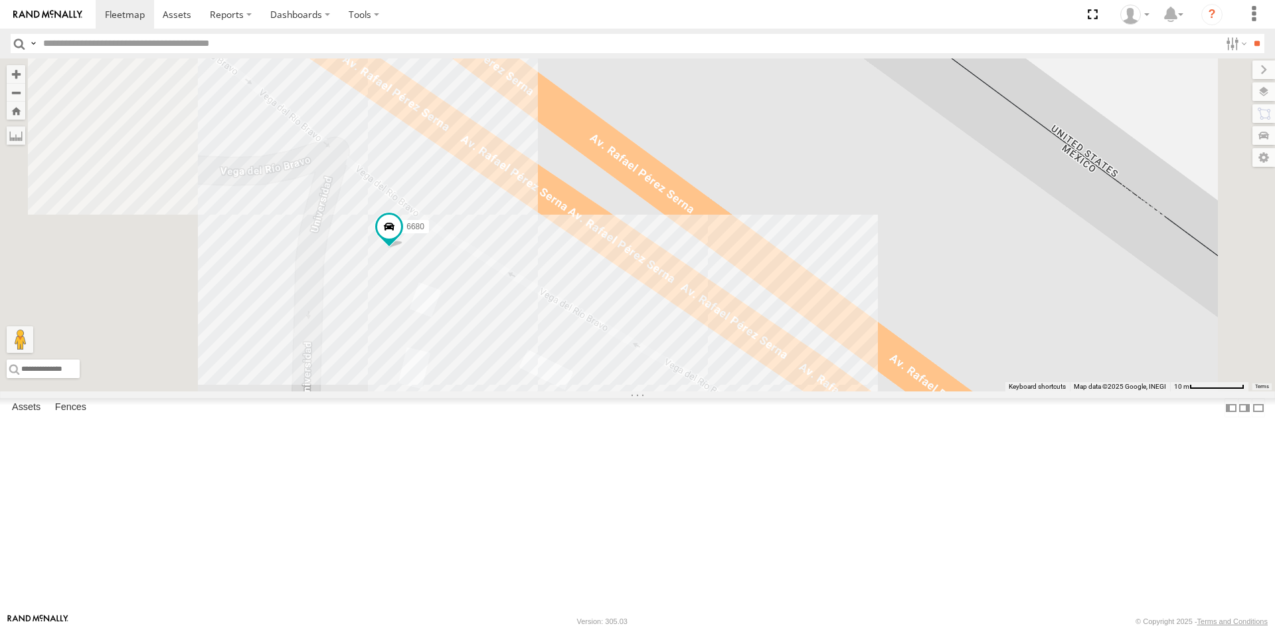
drag, startPoint x: 525, startPoint y: 376, endPoint x: 674, endPoint y: 185, distance: 242.4
click at [656, 180] on div "015910001986465 8798 6680" at bounding box center [637, 224] width 1275 height 333
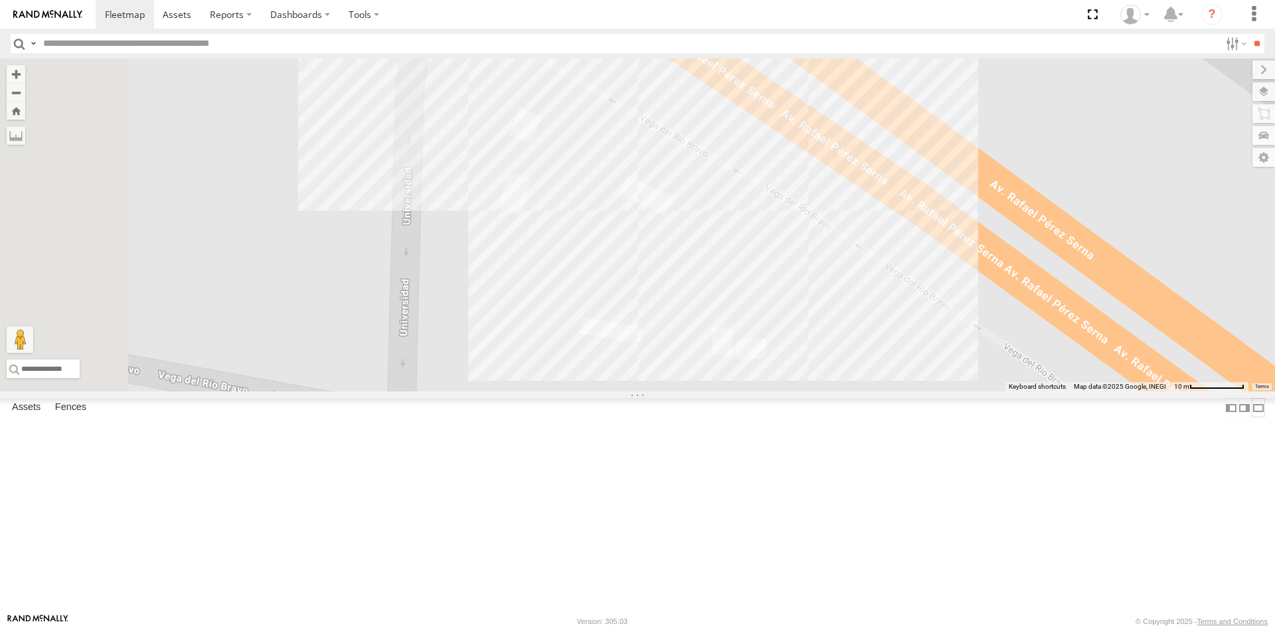
click at [1252, 417] on label at bounding box center [1258, 407] width 13 height 19
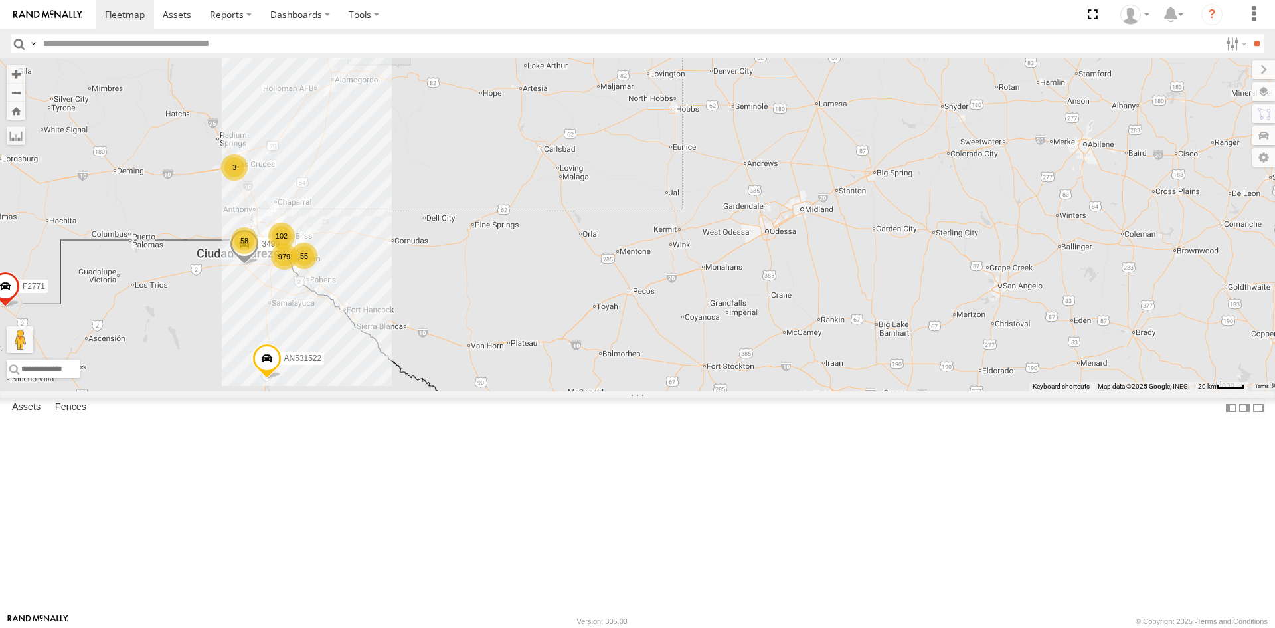
drag, startPoint x: 491, startPoint y: 220, endPoint x: 702, endPoint y: 268, distance: 216.7
click at [702, 268] on div "AN539297 AN535203 AN53113 015910001845018 AN57175 AN531651 015910001811580 AN53…" at bounding box center [637, 224] width 1275 height 333
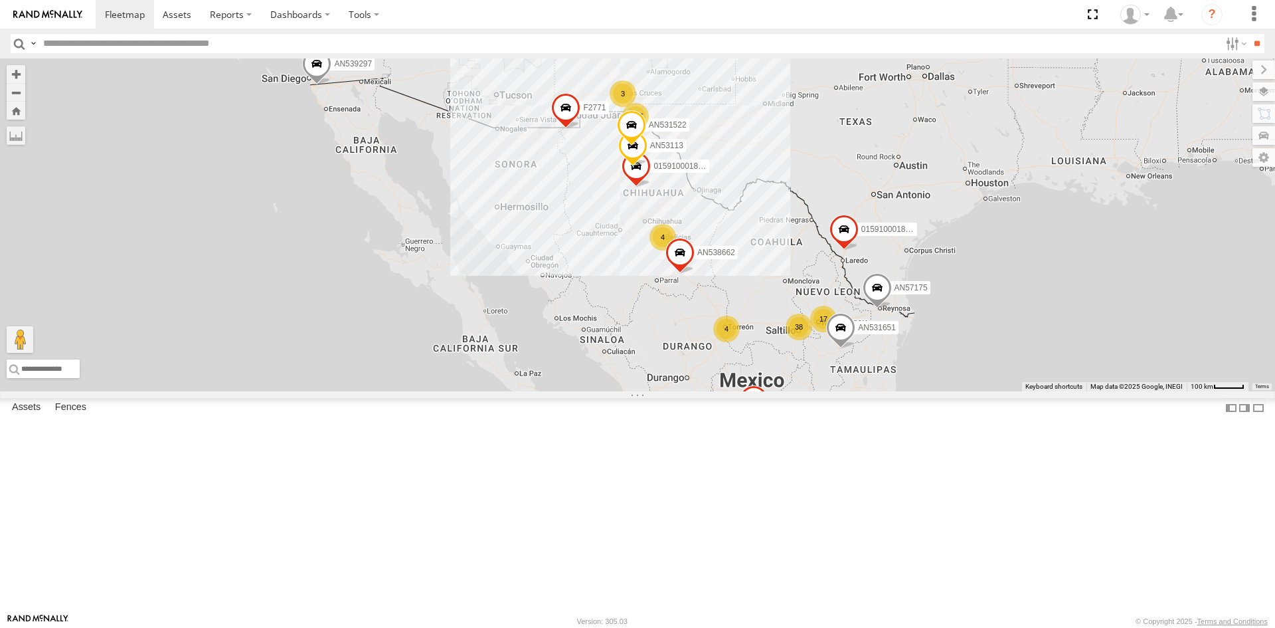
drag, startPoint x: 639, startPoint y: 245, endPoint x: 622, endPoint y: 274, distance: 33.4
click at [622, 166] on span at bounding box center [632, 148] width 29 height 36
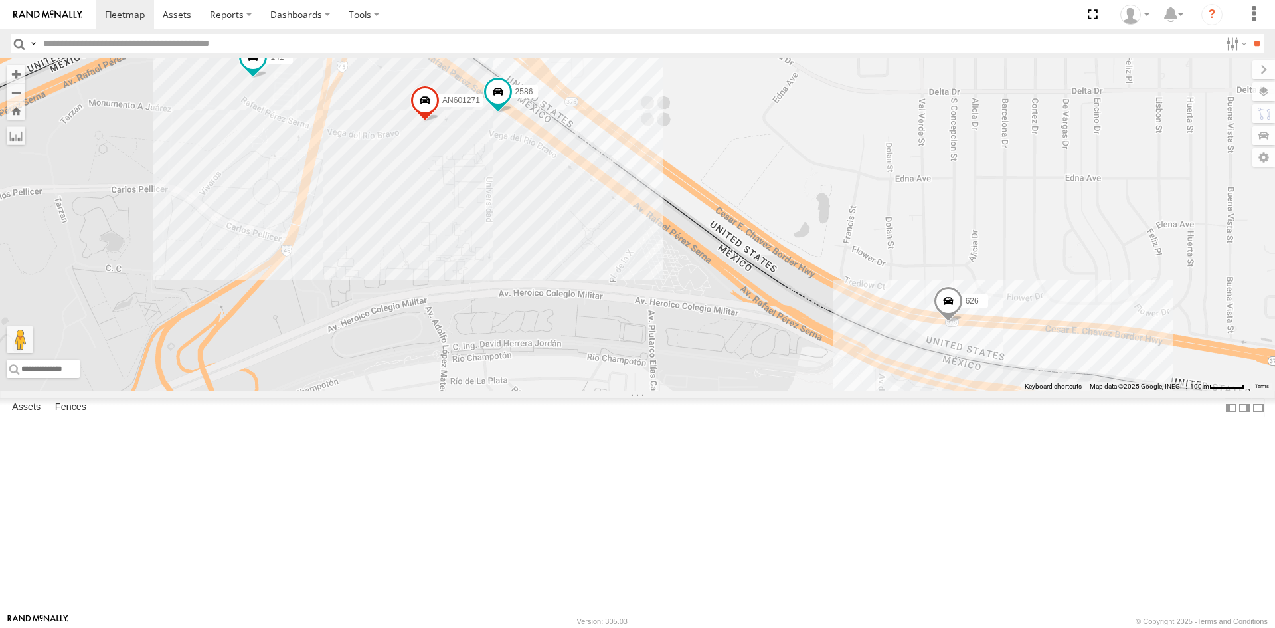
drag, startPoint x: 586, startPoint y: 259, endPoint x: 577, endPoint y: 329, distance: 70.4
click at [577, 329] on div "AN539297 AN57175 AN531651 015910001811580 AN530017 F2771 AN53113 01591000184501…" at bounding box center [637, 224] width 1275 height 333
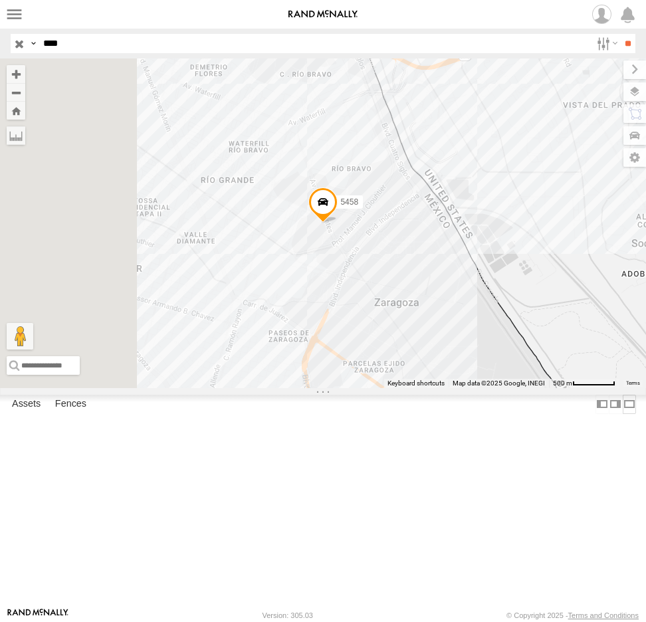
click at [622, 414] on label at bounding box center [628, 404] width 13 height 19
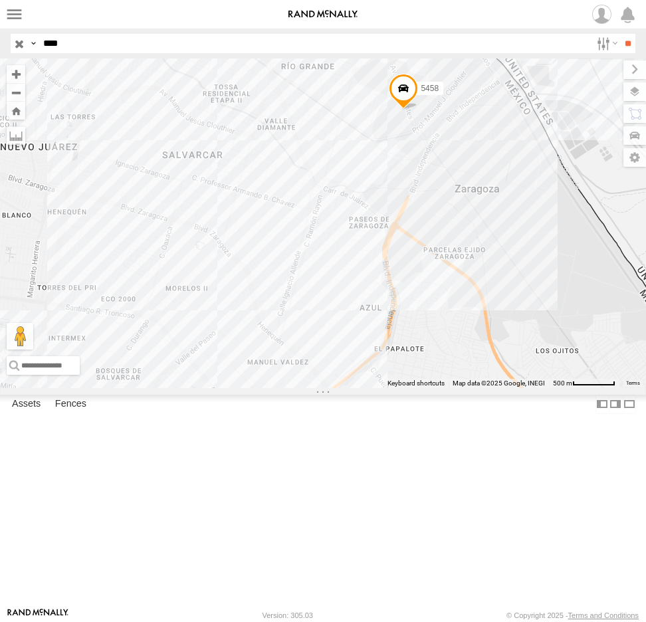
drag, startPoint x: 249, startPoint y: 421, endPoint x: 363, endPoint y: 300, distance: 165.9
click at [359, 308] on div "5458" at bounding box center [323, 222] width 646 height 329
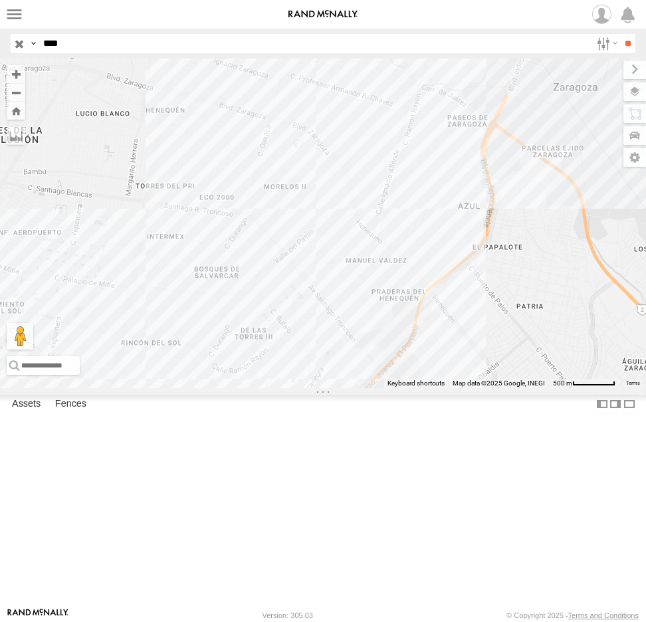
drag, startPoint x: 231, startPoint y: 373, endPoint x: 392, endPoint y: 310, distance: 172.5
click at [392, 310] on div "5458" at bounding box center [323, 222] width 646 height 329
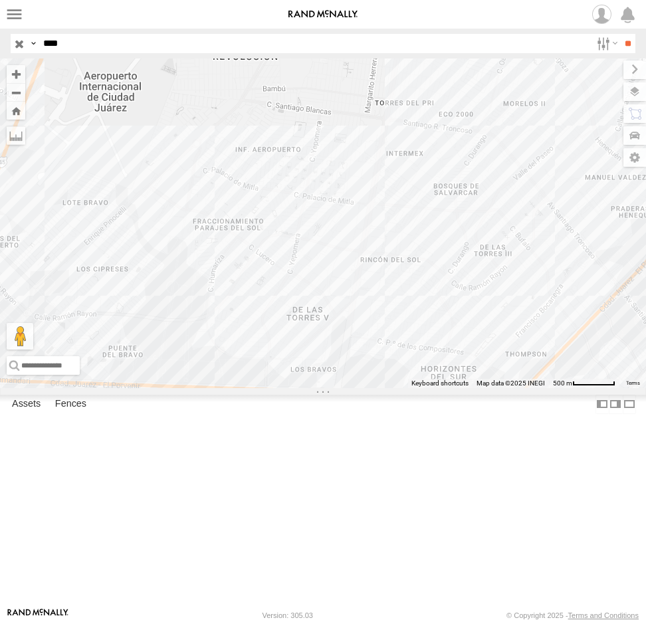
drag, startPoint x: 474, startPoint y: 310, endPoint x: 291, endPoint y: 377, distance: 195.5
click at [231, 388] on div "5458" at bounding box center [323, 222] width 646 height 329
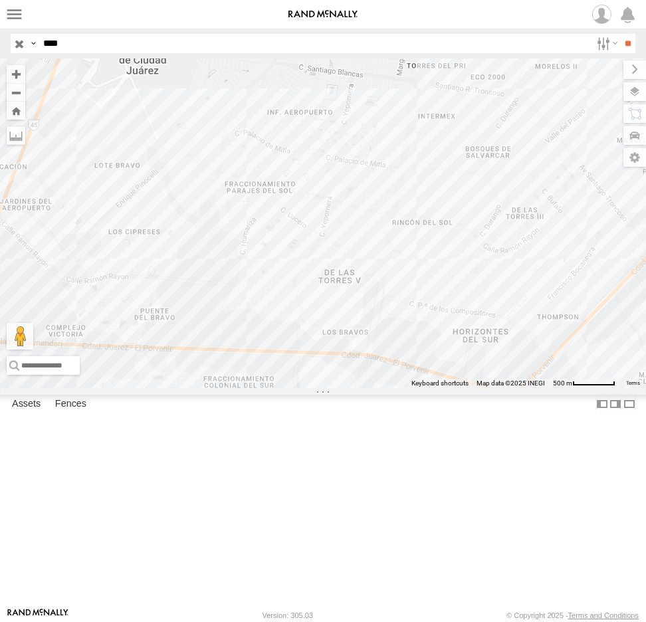
click at [452, 388] on div "5458" at bounding box center [323, 222] width 646 height 329
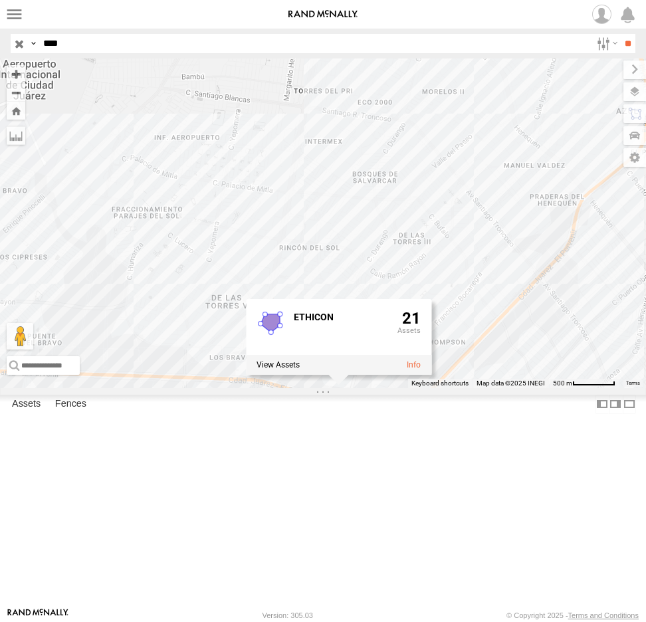
drag, startPoint x: 502, startPoint y: 478, endPoint x: 386, endPoint y: 507, distance: 119.1
click at [386, 388] on div "5458 ETHICON 21" at bounding box center [323, 222] width 646 height 329
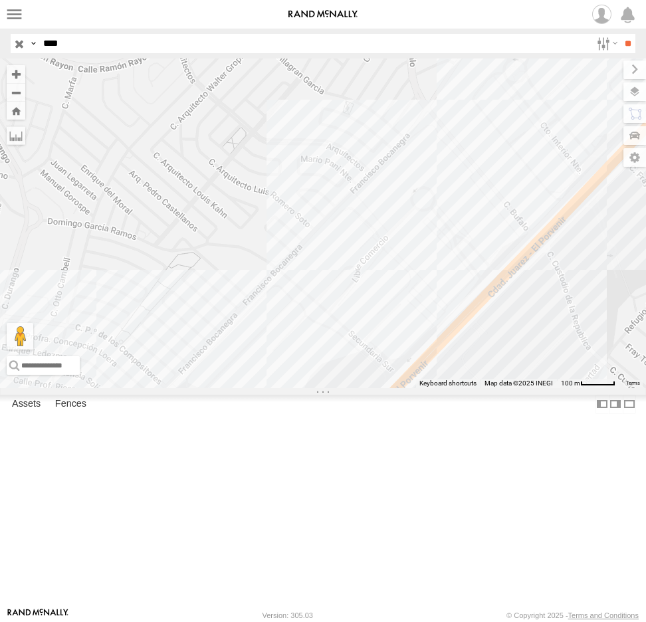
click at [500, 388] on div "5458 ETHICON 21" at bounding box center [323, 222] width 646 height 329
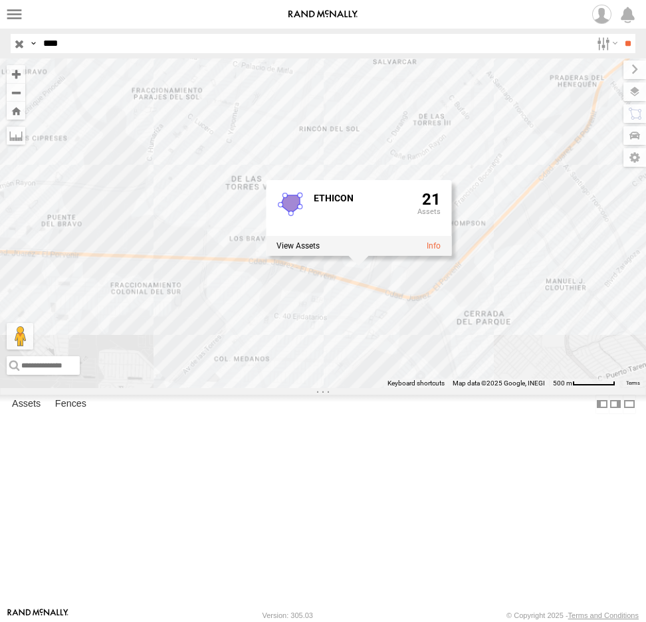
drag, startPoint x: 393, startPoint y: 211, endPoint x: 344, endPoint y: 368, distance: 164.3
click at [344, 368] on div "5458 ETHICON 21" at bounding box center [323, 222] width 646 height 329
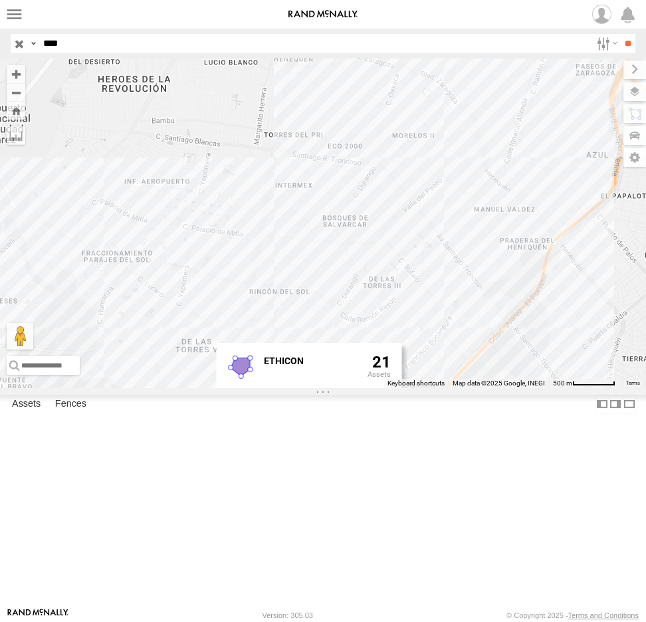
click at [403, 292] on div "5458 ETHICON 21" at bounding box center [323, 222] width 646 height 329
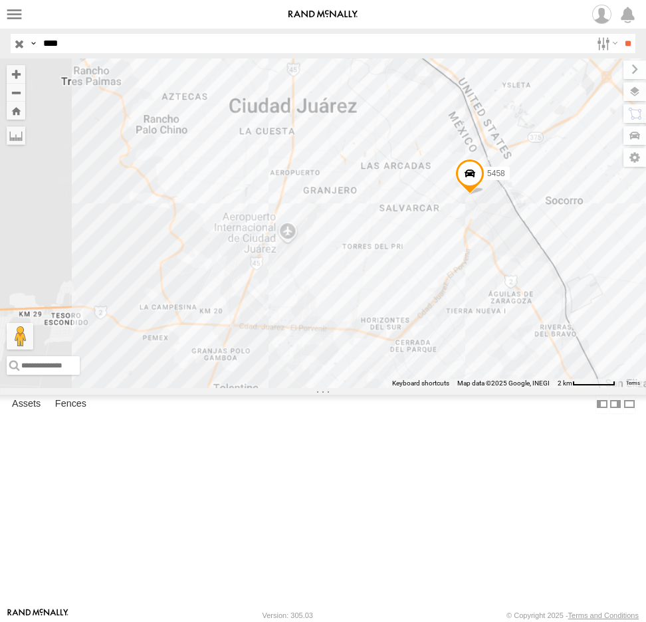
drag, startPoint x: 403, startPoint y: 266, endPoint x: 399, endPoint y: 362, distance: 95.7
click at [399, 362] on div "5458" at bounding box center [323, 222] width 646 height 329
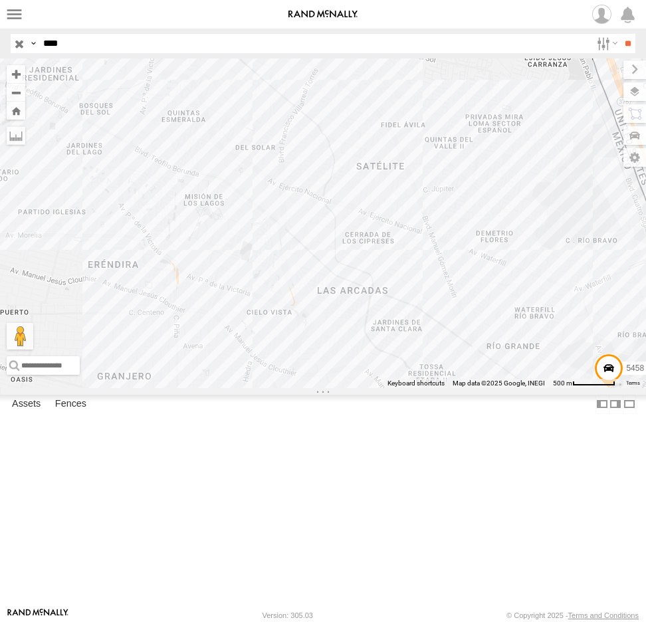
drag, startPoint x: 299, startPoint y: 478, endPoint x: 336, endPoint y: 386, distance: 98.9
click at [340, 388] on div "5458" at bounding box center [323, 222] width 646 height 329
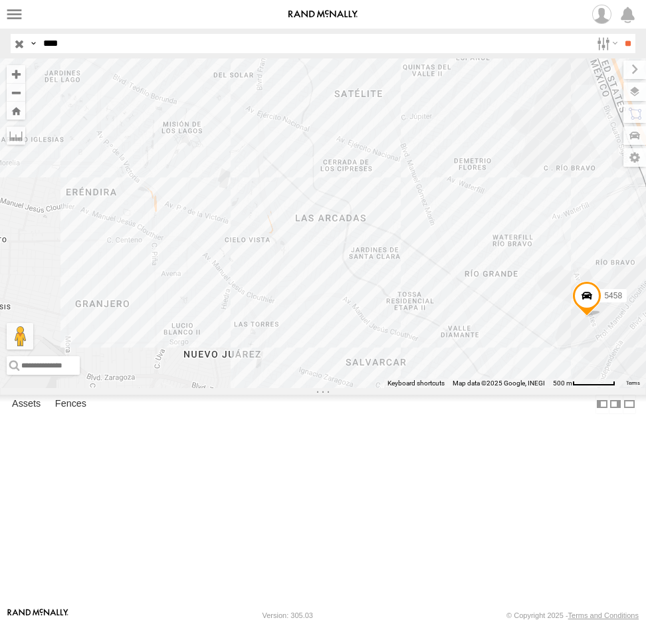
drag, startPoint x: 436, startPoint y: 365, endPoint x: 295, endPoint y: 425, distance: 153.6
click at [295, 388] on div "5458" at bounding box center [323, 222] width 646 height 329
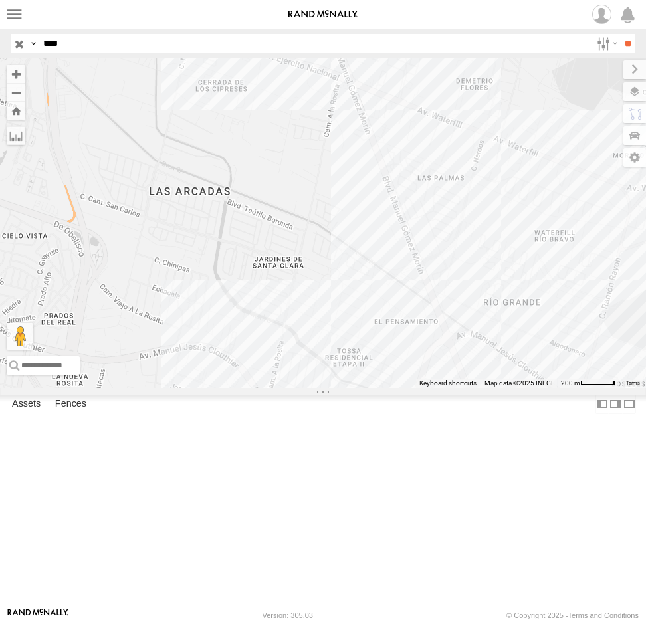
drag, startPoint x: 371, startPoint y: 421, endPoint x: 417, endPoint y: 318, distance: 113.0
click at [416, 325] on div "5458" at bounding box center [323, 222] width 646 height 329
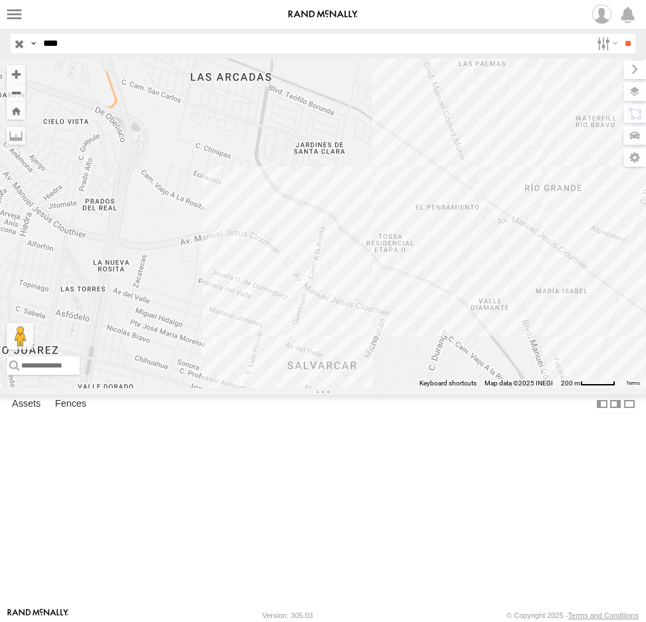
drag, startPoint x: 365, startPoint y: 422, endPoint x: 371, endPoint y: 317, distance: 105.8
click at [369, 324] on div "5458" at bounding box center [323, 222] width 646 height 329
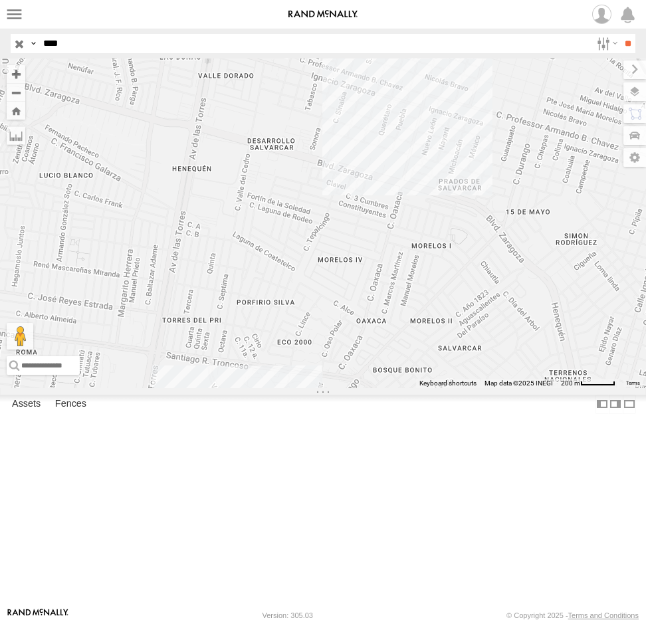
click at [394, 278] on div "5458" at bounding box center [323, 222] width 646 height 329
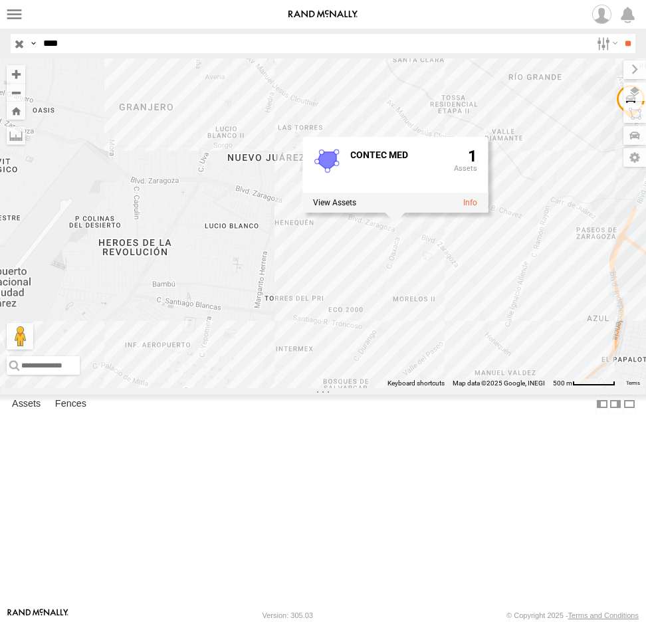
drag, startPoint x: 400, startPoint y: 411, endPoint x: 392, endPoint y: 328, distance: 83.4
click at [391, 329] on div "5458 CONTEC MED 1" at bounding box center [323, 222] width 646 height 329
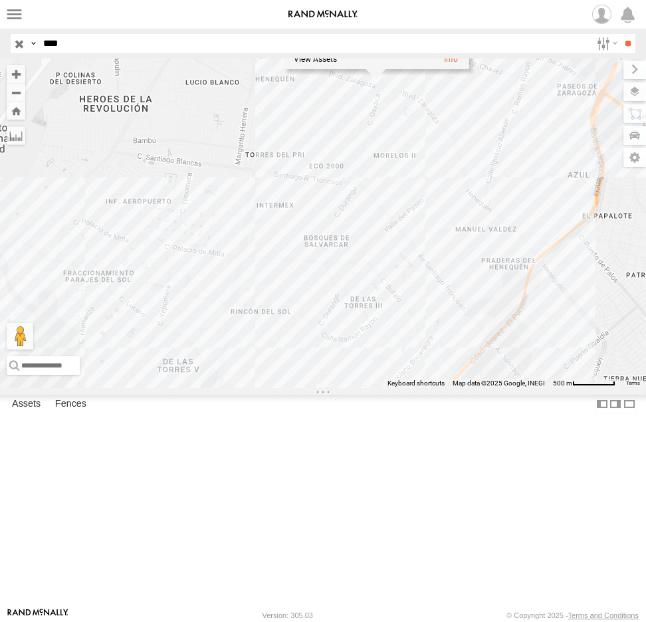
click at [14, 46] on input "button" at bounding box center [19, 43] width 17 height 19
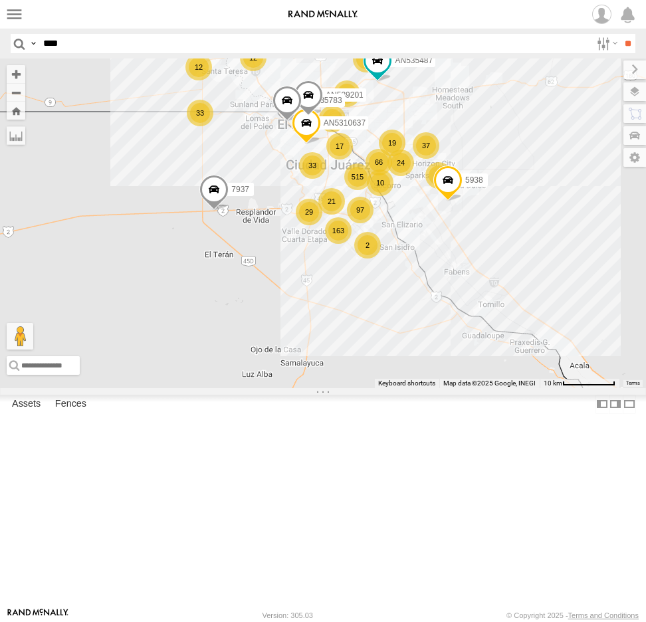
click at [61, 45] on input "****" at bounding box center [314, 43] width 553 height 19
click at [620, 34] on input "**" at bounding box center [627, 43] width 15 height 19
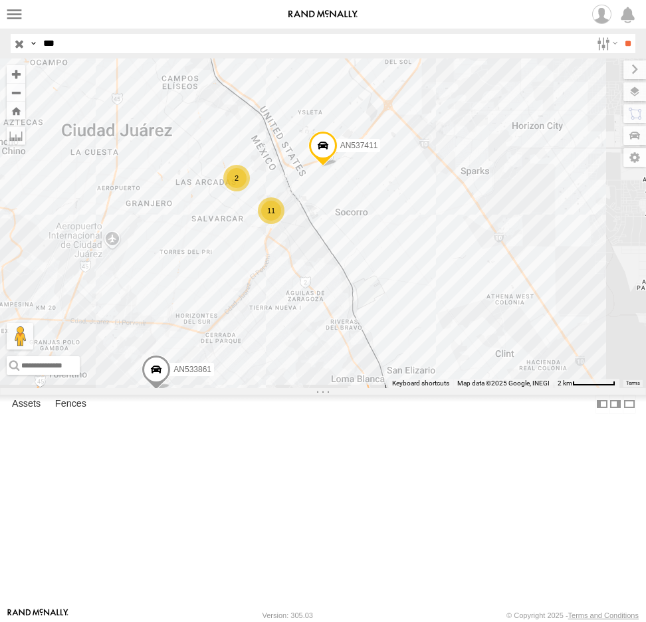
click at [0, 0] on label at bounding box center [0, 0] width 0 height 0
drag, startPoint x: 84, startPoint y: 48, endPoint x: 13, endPoint y: 54, distance: 72.0
click at [13, 54] on header "Search Query Asset ID Asset Label Registration Manufacturer Model VIN Job ID IP" at bounding box center [323, 44] width 646 height 30
type input "****"
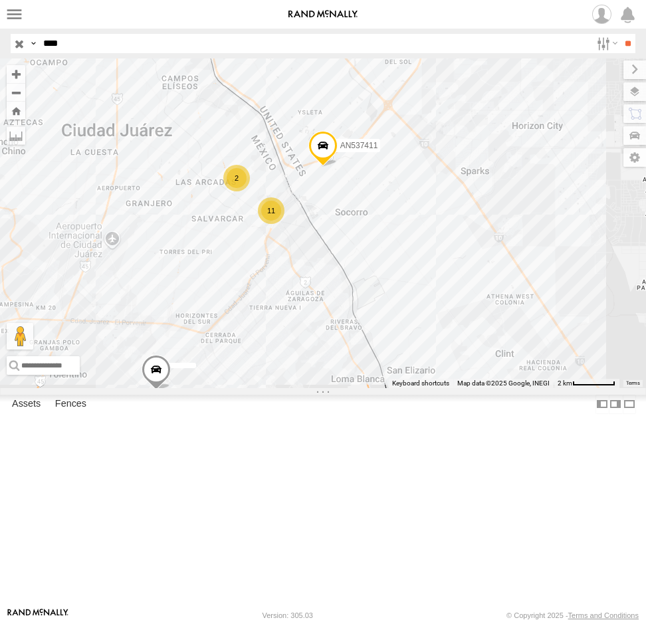
click at [620, 34] on input "**" at bounding box center [627, 43] width 15 height 19
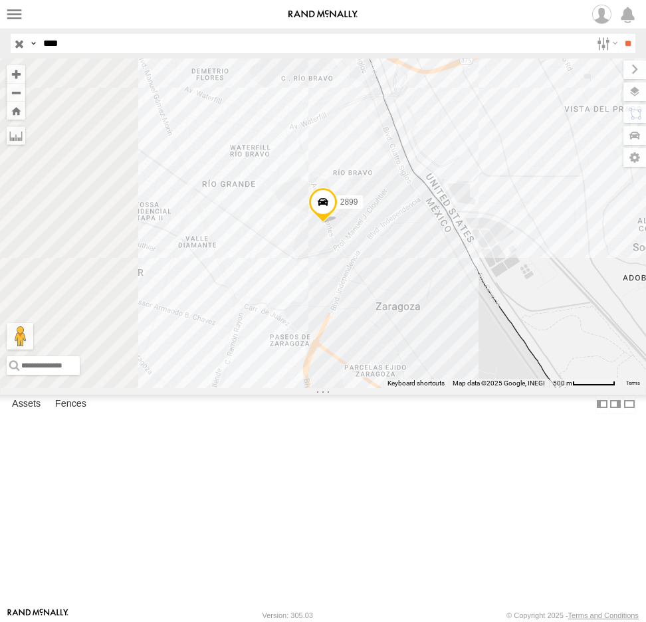
click at [337, 223] on span at bounding box center [322, 205] width 29 height 36
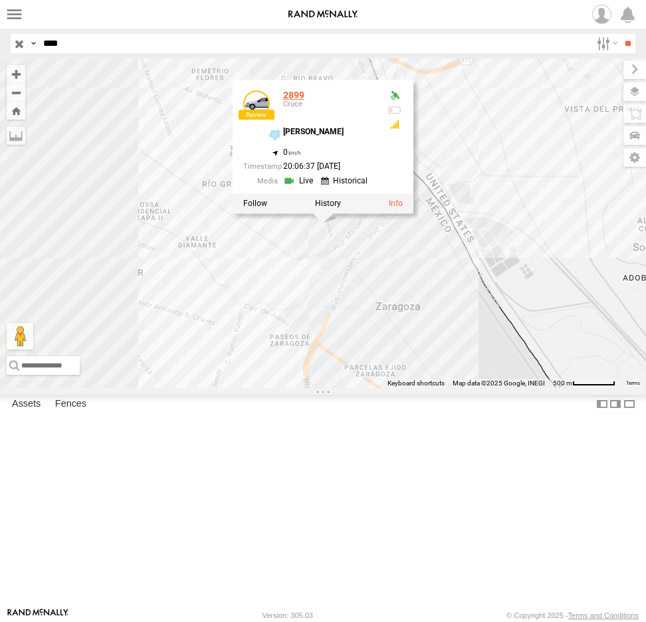
click at [304, 100] on link "2899" at bounding box center [293, 95] width 21 height 11
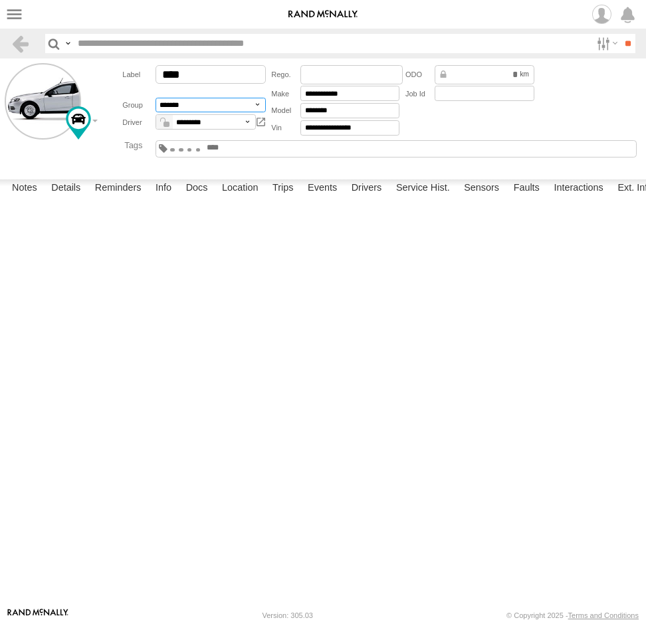
click at [256, 105] on select "**********" at bounding box center [210, 105] width 110 height 15
select select "****"
click at [155, 98] on select "**********" at bounding box center [210, 105] width 110 height 15
click at [628, 42] on input "**" at bounding box center [627, 43] width 15 height 19
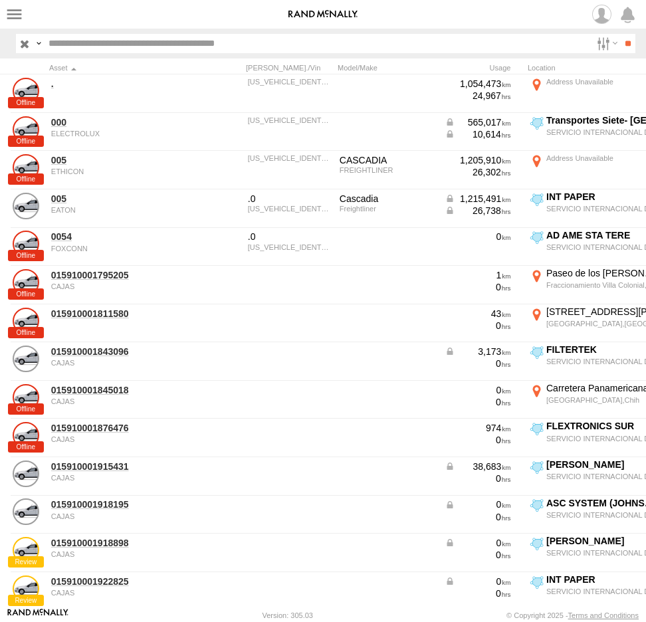
click at [79, 41] on input "text" at bounding box center [316, 43] width 547 height 19
click at [0, 0] on span at bounding box center [0, 0] width 0 height 0
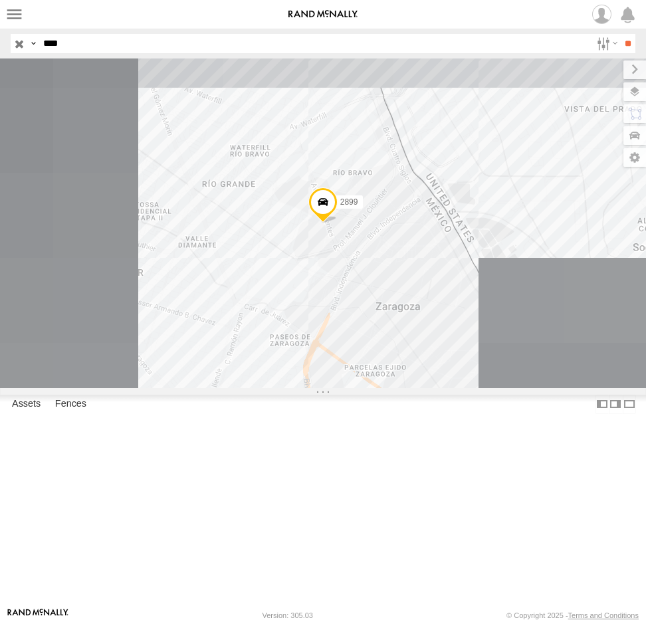
drag, startPoint x: 89, startPoint y: 45, endPoint x: 36, endPoint y: 44, distance: 53.1
click at [36, 44] on div "Search Query Asset ID Asset Label Registration Manufacturer Model VIN Job ID Dr…" at bounding box center [315, 43] width 609 height 19
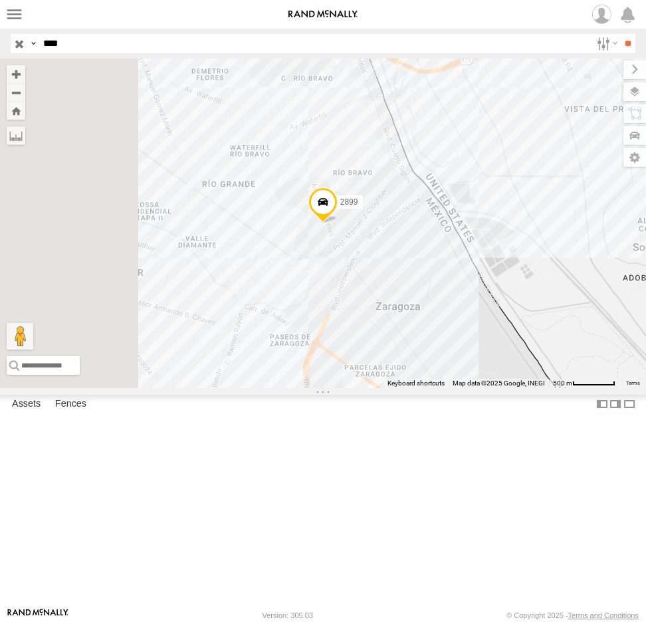
type input "****"
click at [620, 34] on input "**" at bounding box center [627, 43] width 15 height 19
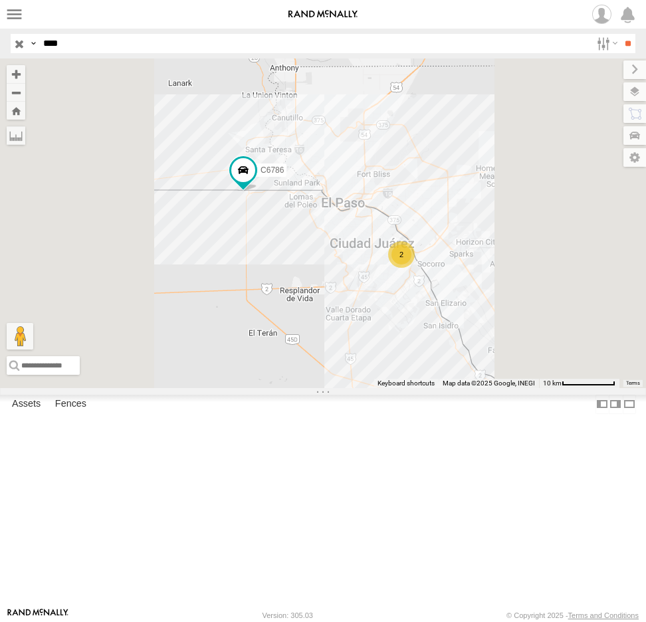
click at [0, 0] on div "6892" at bounding box center [0, 0] width 0 height 0
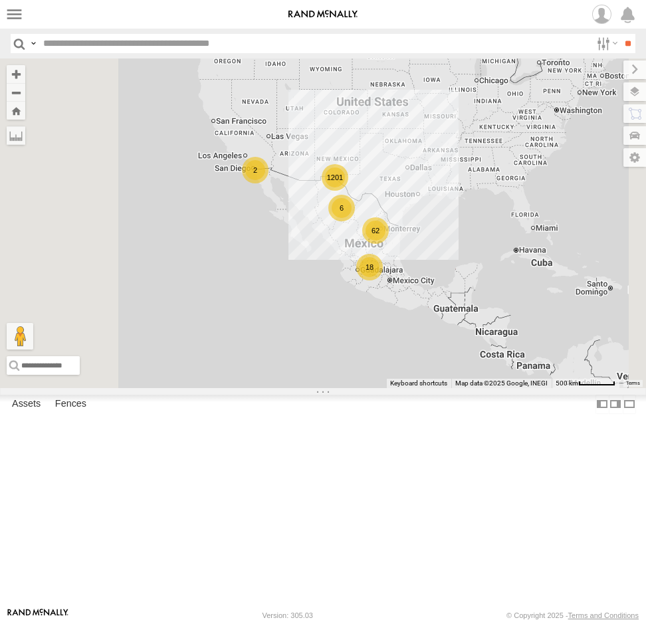
click at [83, 44] on input "text" at bounding box center [314, 43] width 553 height 19
click at [68, 38] on input "text" at bounding box center [314, 43] width 553 height 19
click at [620, 34] on input "**" at bounding box center [627, 43] width 15 height 19
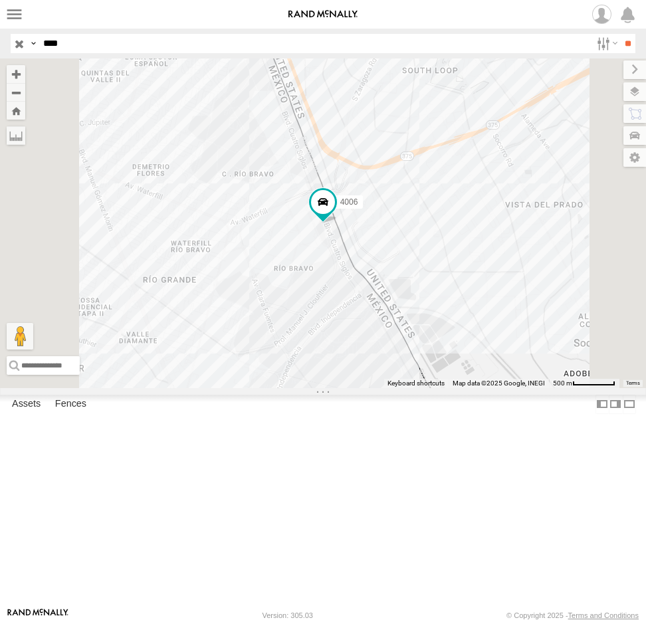
drag, startPoint x: 70, startPoint y: 46, endPoint x: 33, endPoint y: 44, distance: 37.3
click at [33, 44] on div "Search Query Asset ID Asset Label Registration Manufacturer Model VIN Job ID Dr…" at bounding box center [315, 43] width 609 height 19
type input "****"
click at [620, 34] on input "**" at bounding box center [627, 43] width 15 height 19
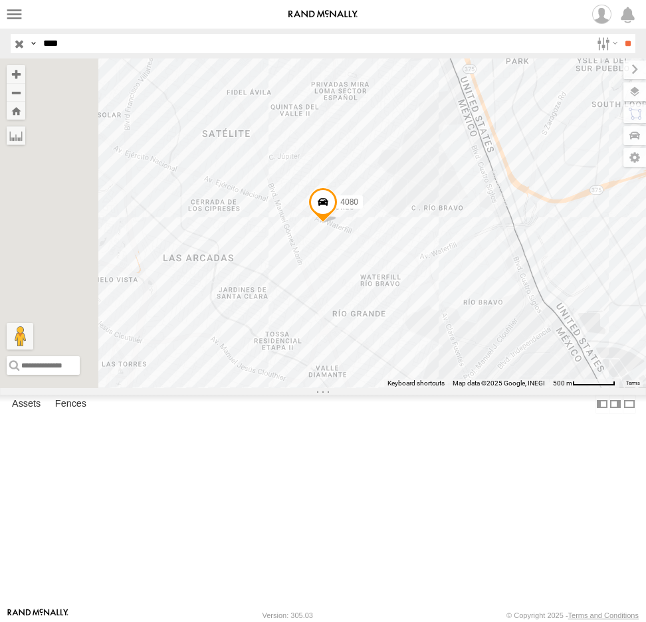
drag, startPoint x: 68, startPoint y: 43, endPoint x: 23, endPoint y: 45, distance: 45.2
click at [23, 45] on div "Search Query Asset ID Asset Label Registration Manufacturer Model VIN Job ID Dr…" at bounding box center [315, 43] width 609 height 19
click at [620, 34] on input "**" at bounding box center [627, 43] width 15 height 19
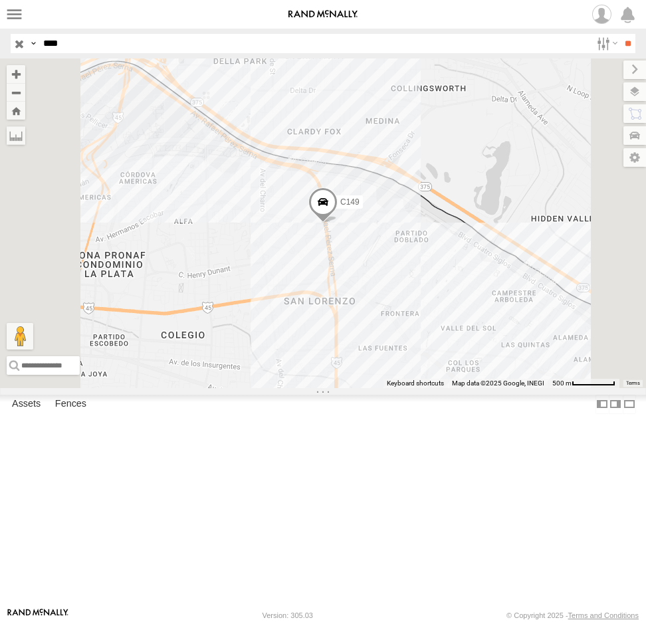
click at [0, 0] on div "C149" at bounding box center [0, 0] width 0 height 0
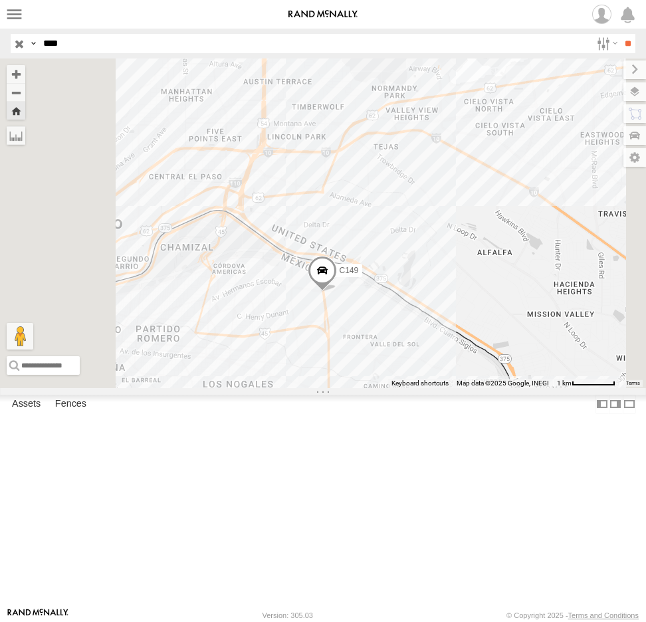
click at [337, 291] on span at bounding box center [322, 273] width 29 height 36
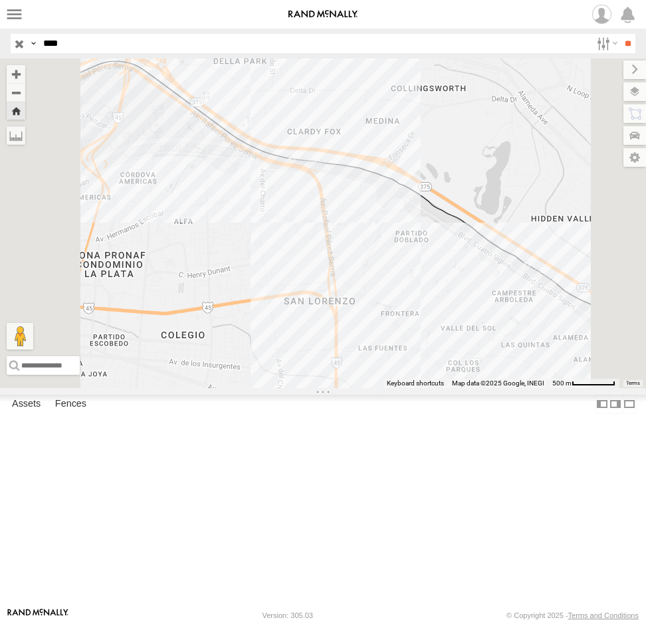
drag, startPoint x: 71, startPoint y: 41, endPoint x: 8, endPoint y: 41, distance: 63.1
click at [8, 41] on header "Search Query Asset ID Asset Label Registration Manufacturer Model VIN Job ID IP" at bounding box center [323, 44] width 646 height 30
type input "****"
click at [620, 34] on input "**" at bounding box center [627, 43] width 15 height 19
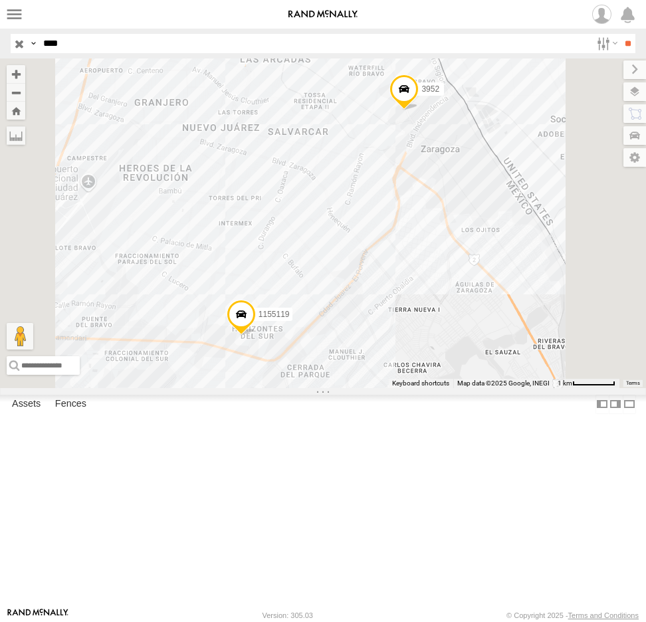
click at [0, 0] on div "3952" at bounding box center [0, 0] width 0 height 0
